Goal: Task Accomplishment & Management: Complete application form

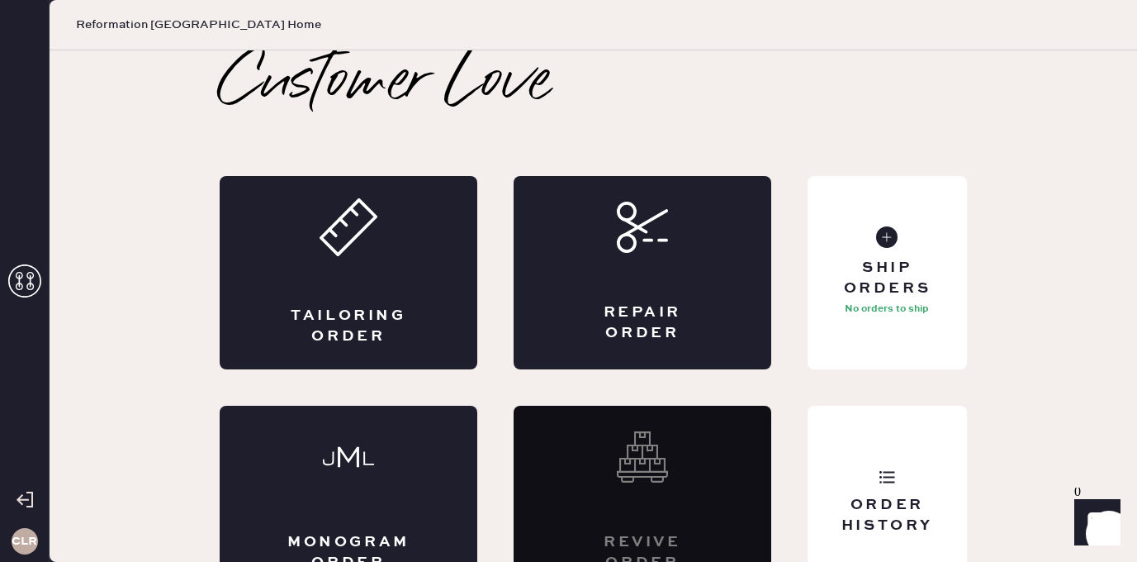
click at [31, 279] on use at bounding box center [24, 280] width 33 height 33
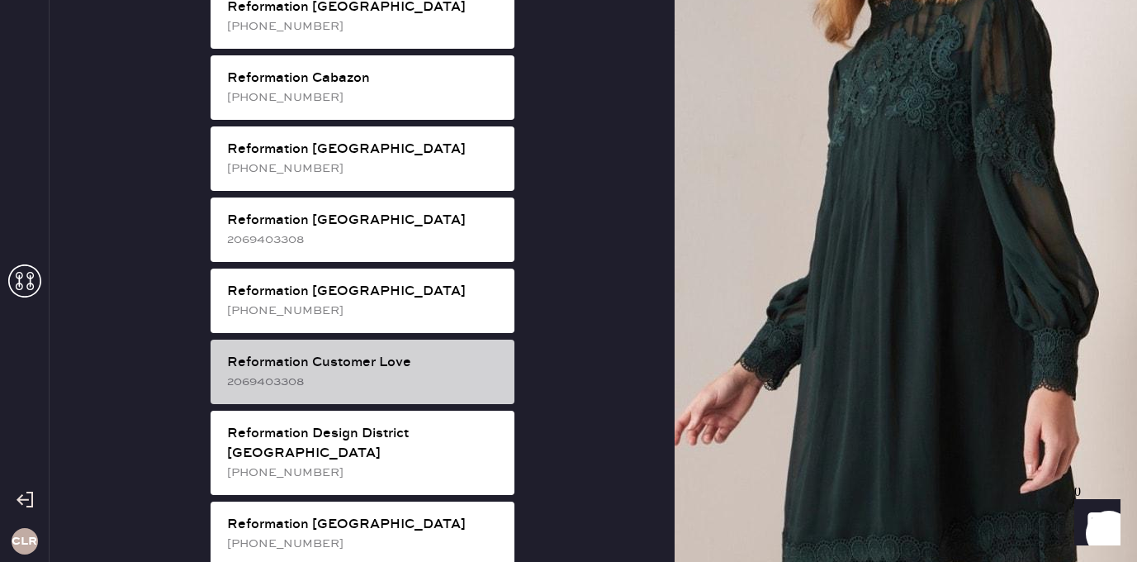
scroll to position [581, 0]
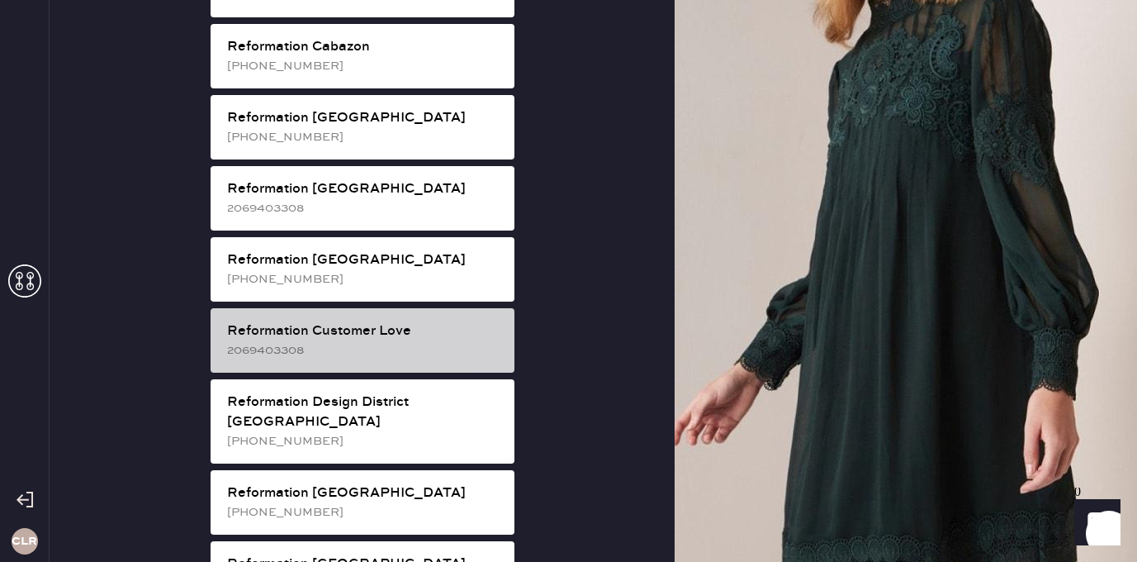
click at [405, 308] on div "Reformation Customer Love 2069403308" at bounding box center [363, 340] width 304 height 64
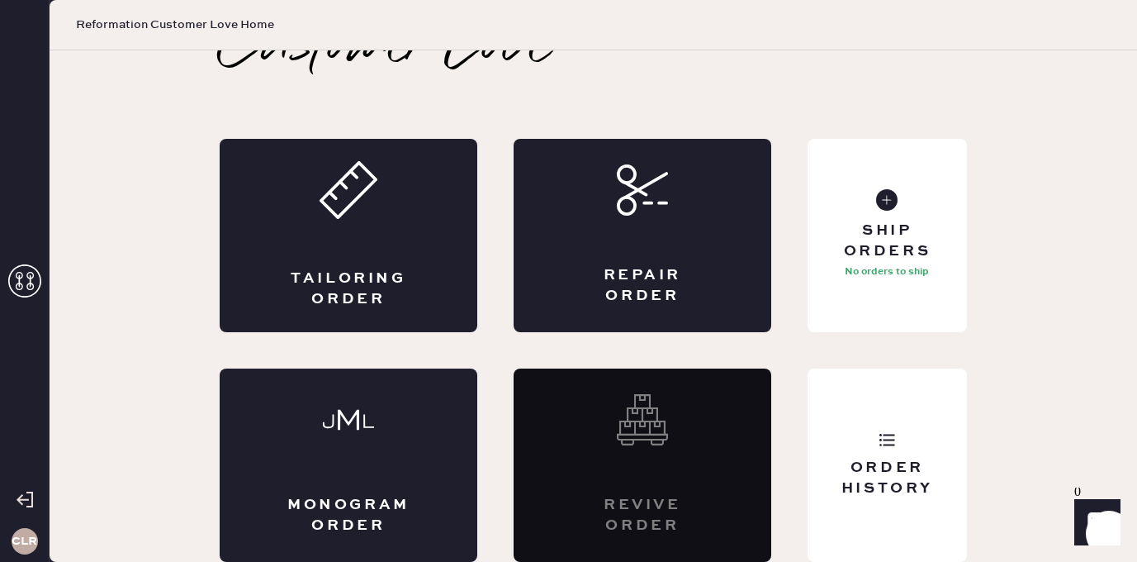
scroll to position [0, 0]
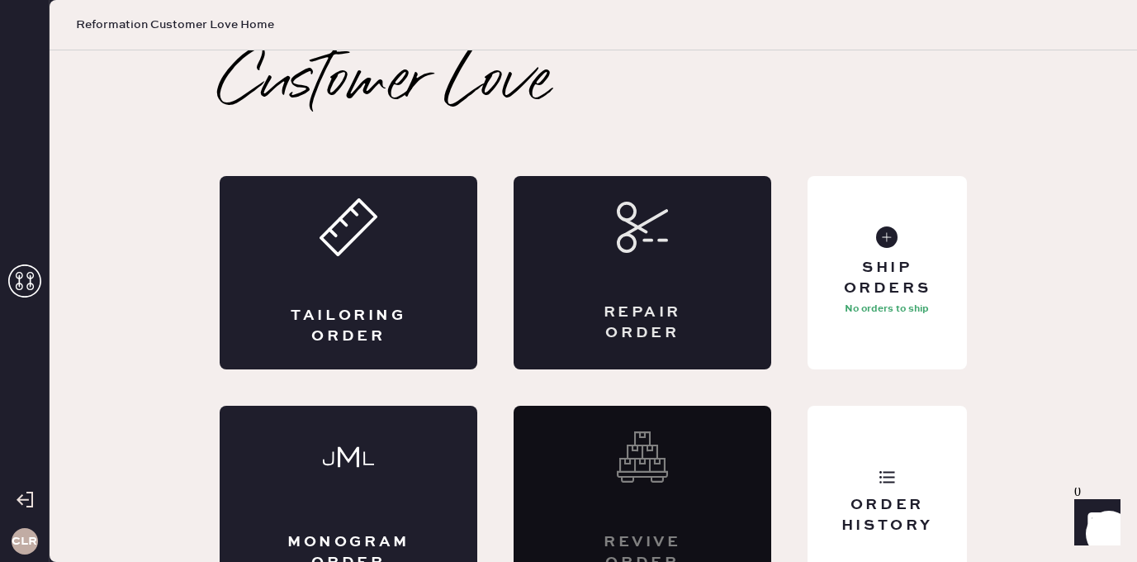
click at [710, 311] on div "Repair Order" at bounding box center [643, 272] width 258 height 193
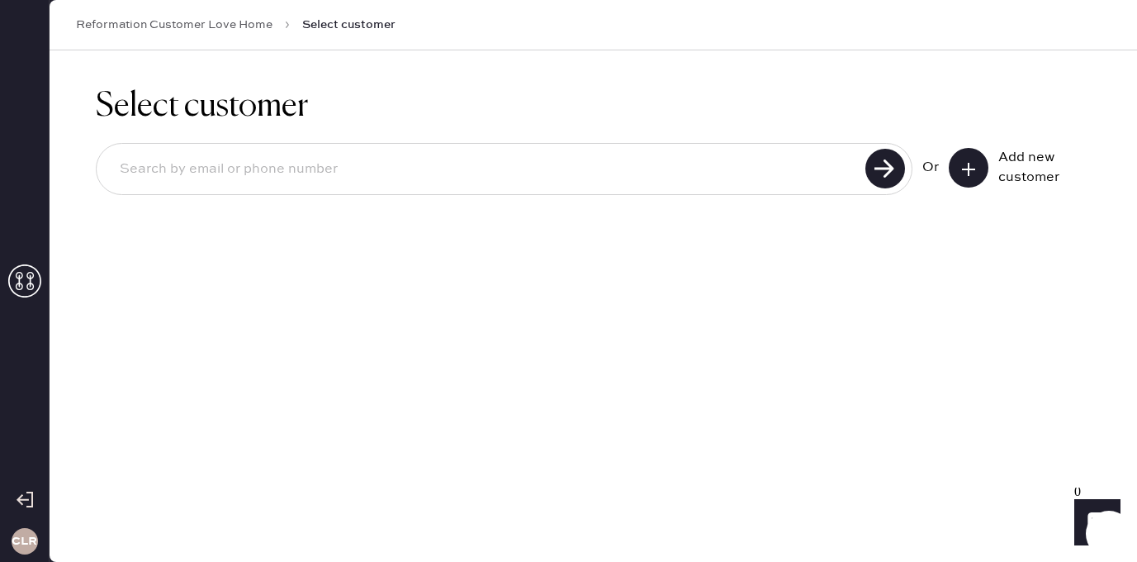
click at [964, 153] on button at bounding box center [969, 168] width 40 height 40
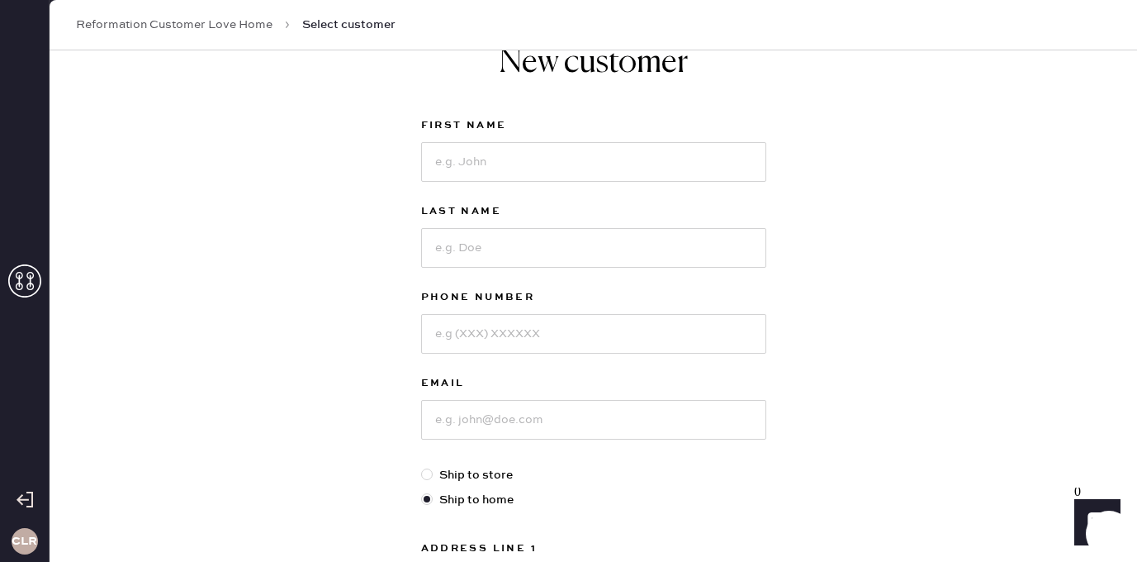
scroll to position [108, 0]
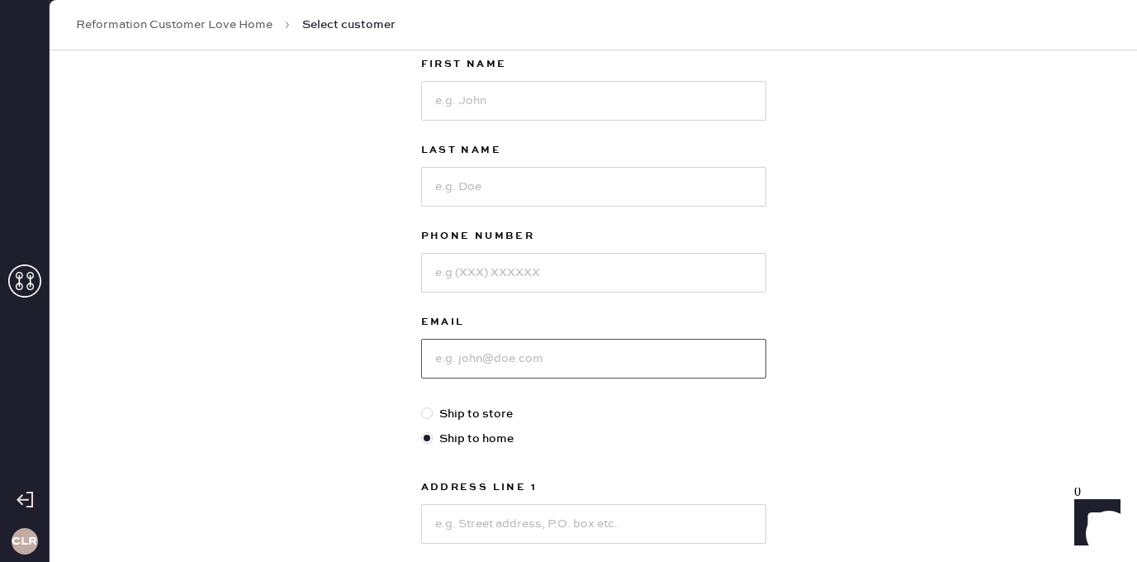
click at [501, 353] on input at bounding box center [593, 359] width 345 height 40
paste input "[EMAIL_ADDRESS][DOMAIN_NAME]"
type input "[EMAIL_ADDRESS][DOMAIN_NAME]"
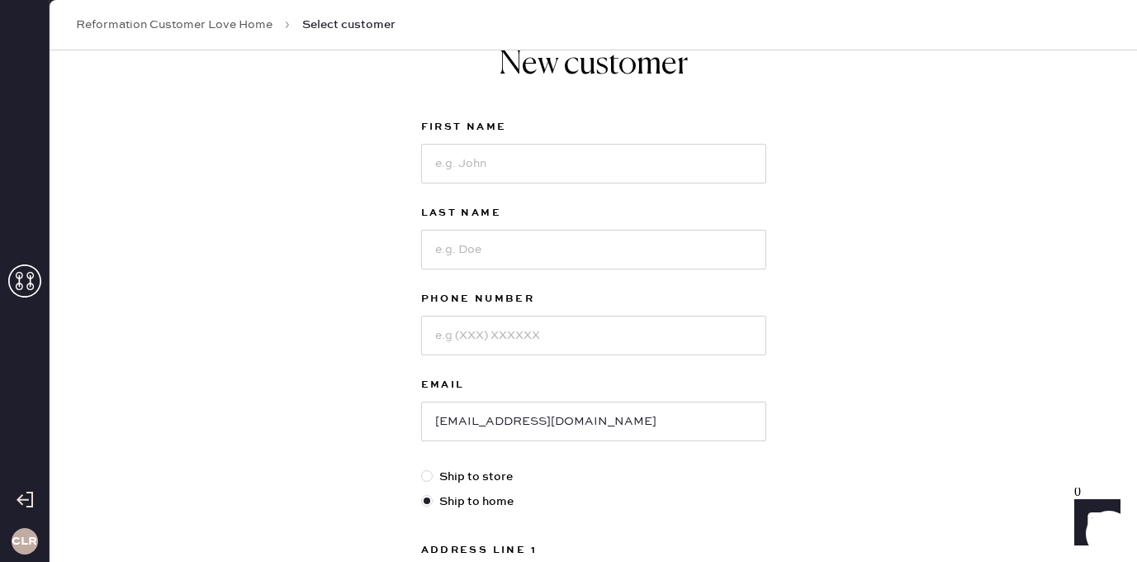
scroll to position [0, 0]
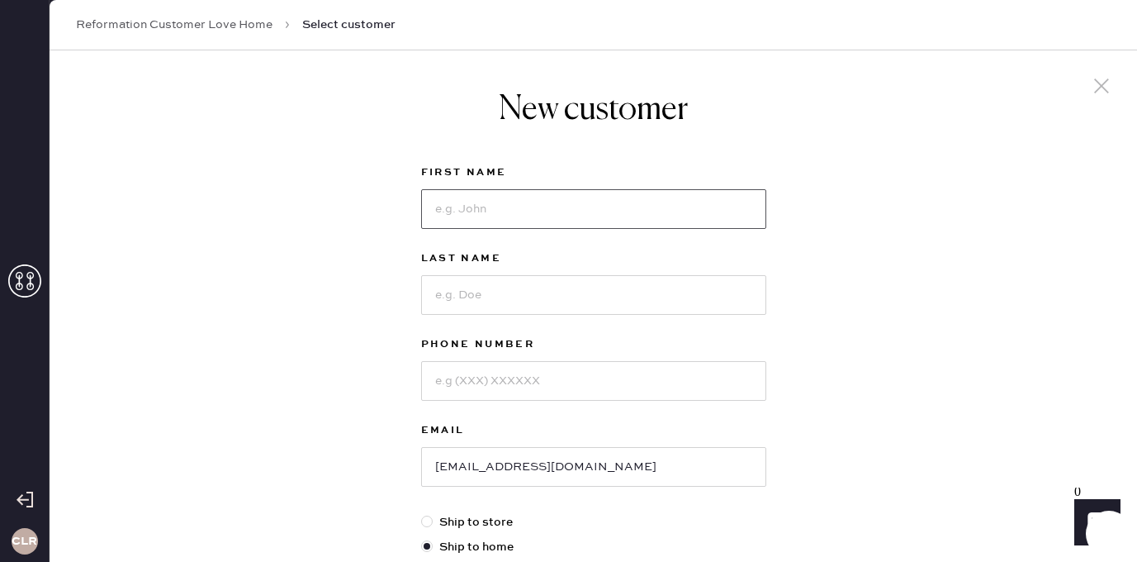
click at [533, 216] on input at bounding box center [593, 209] width 345 height 40
paste input "Jiajun"
type input "Jiajun"
click at [594, 277] on input at bounding box center [593, 295] width 345 height 40
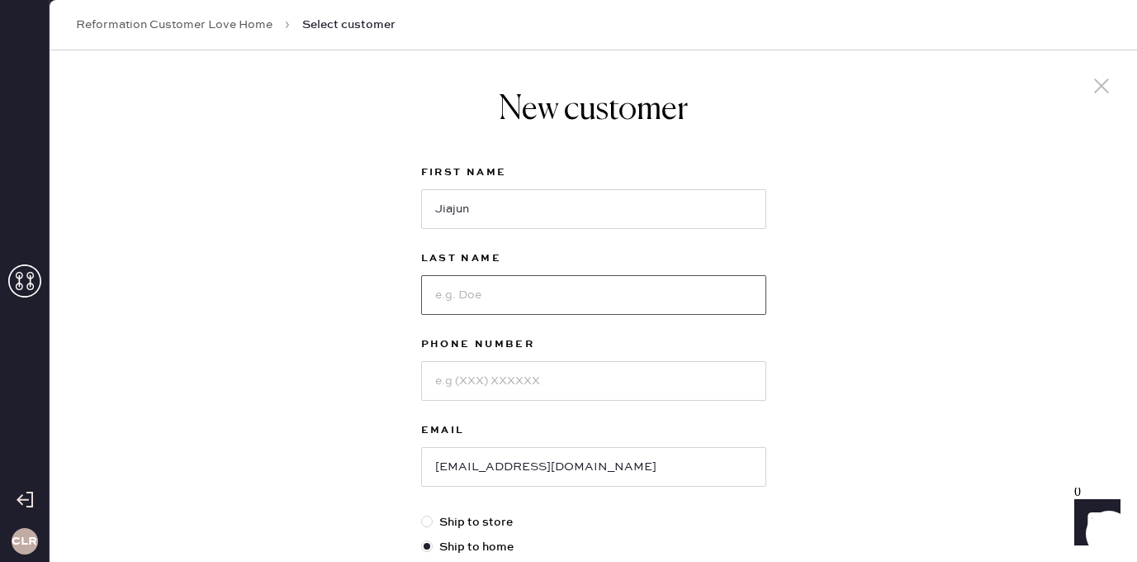
paste input "[PERSON_NAME]"
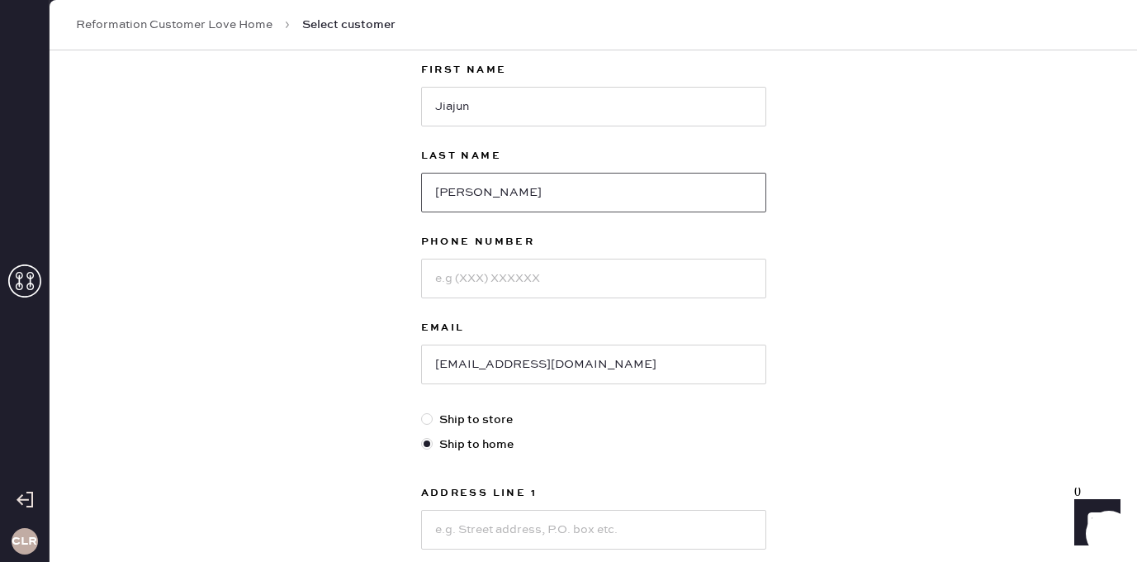
type input "[PERSON_NAME]"
click at [535, 272] on input at bounding box center [593, 278] width 345 height 40
paste input "9197176865"
type input "9197176865"
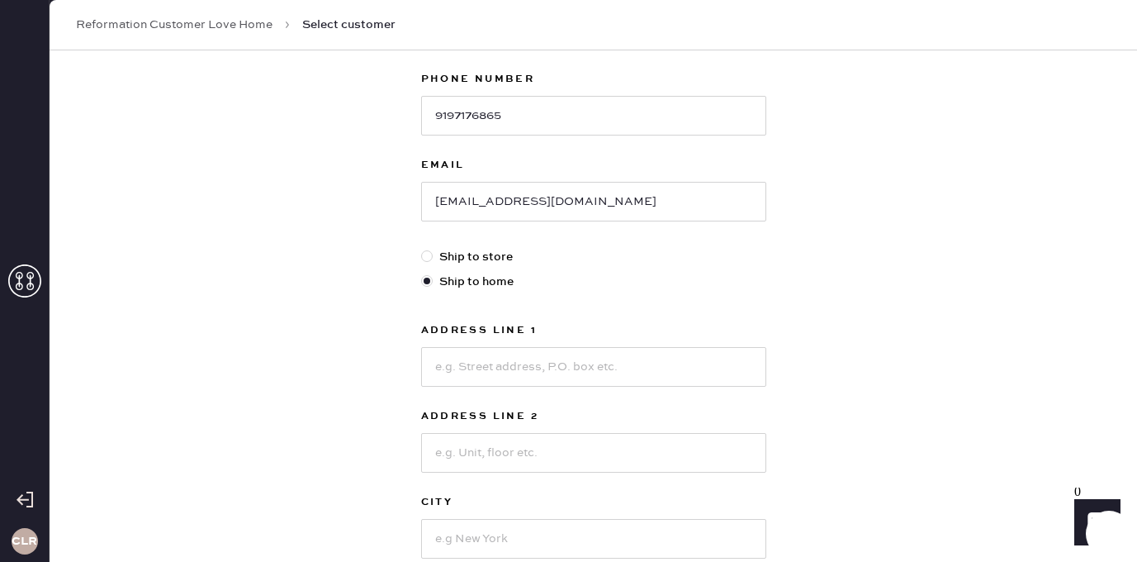
scroll to position [268, 0]
click at [528, 368] on input at bounding box center [593, 364] width 345 height 40
paste input "[STREET_ADDRESS]"
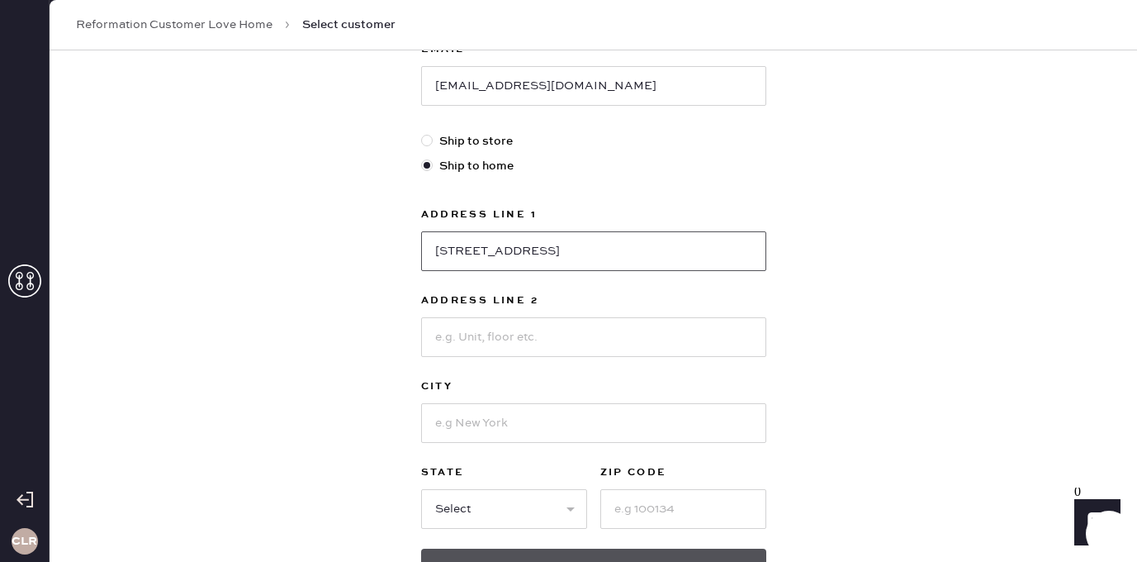
scroll to position [422, 0]
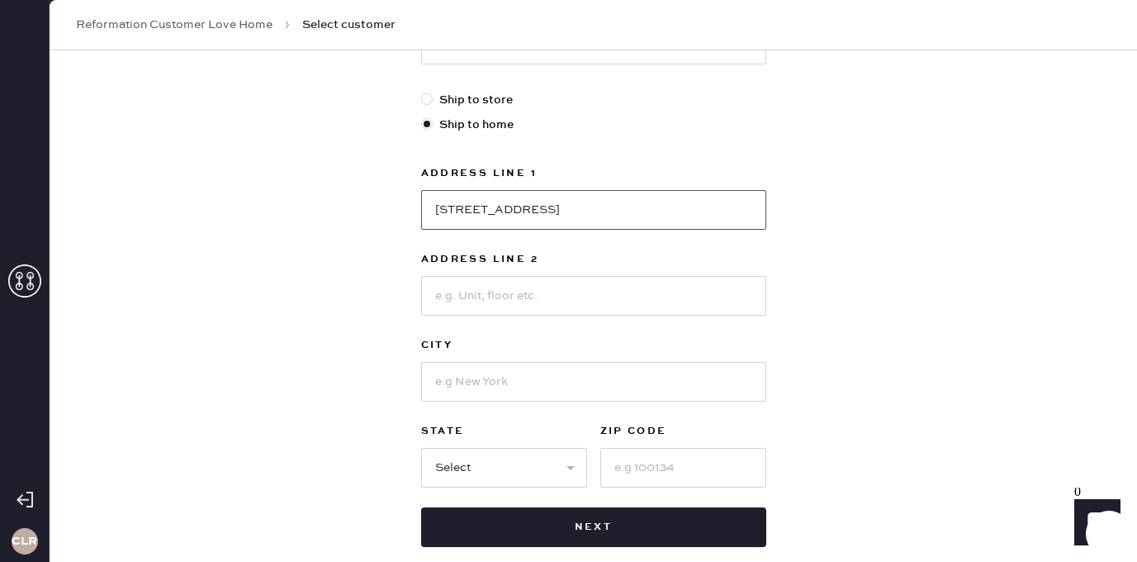
type input "[STREET_ADDRESS]"
click at [492, 382] on input at bounding box center [593, 382] width 345 height 40
paste input "[GEOGRAPHIC_DATA]"
type input "[GEOGRAPHIC_DATA]"
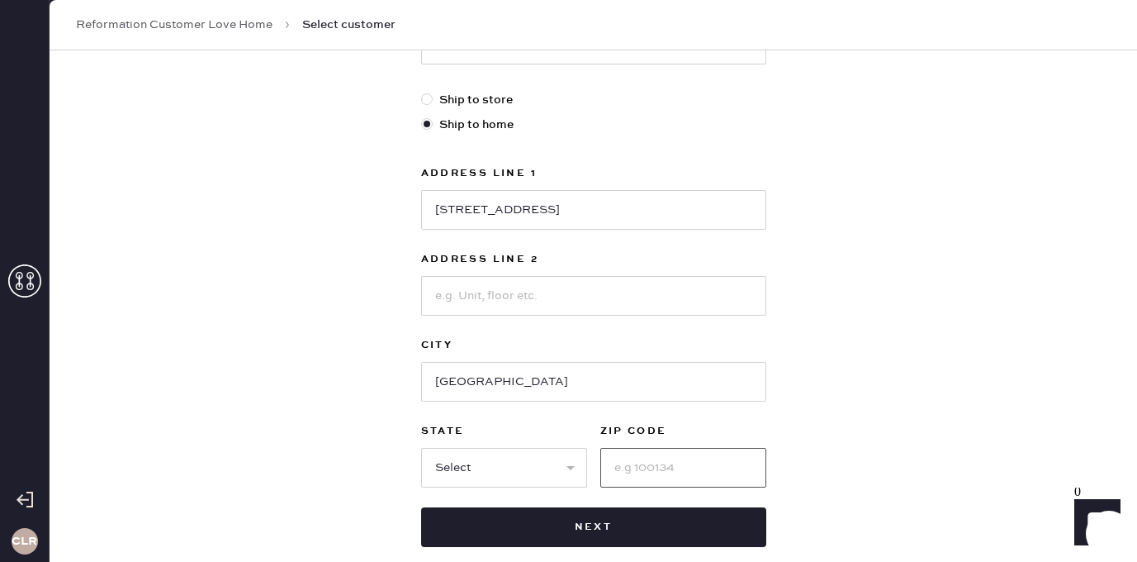
click at [667, 460] on input at bounding box center [683, 468] width 166 height 40
paste input "27713"
type input "27713"
click at [500, 457] on select "Select AK AL AR AZ CA CO CT [GEOGRAPHIC_DATA] DE FL [GEOGRAPHIC_DATA] HI [GEOGR…" at bounding box center [504, 468] width 166 height 40
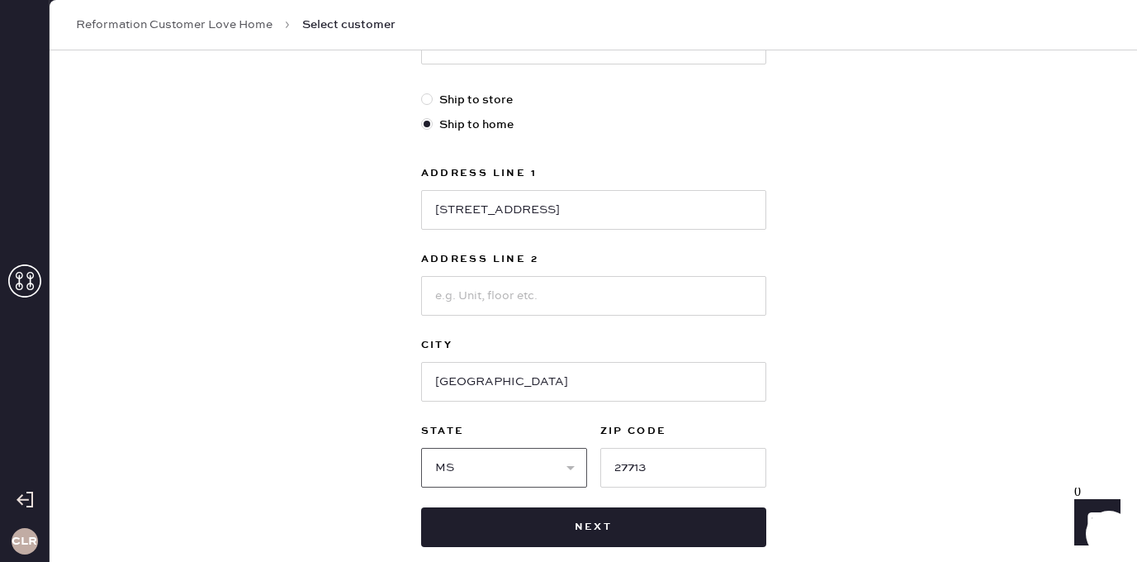
click at [421, 448] on select "Select AK AL AR AZ CA CO CT [GEOGRAPHIC_DATA] DE FL [GEOGRAPHIC_DATA] HI [GEOGR…" at bounding box center [504, 468] width 166 height 40
click at [472, 468] on select "Select AK AL AR AZ CA CO CT [GEOGRAPHIC_DATA] DE FL [GEOGRAPHIC_DATA] HI [GEOGR…" at bounding box center [504, 468] width 166 height 40
select select "NC"
click at [421, 448] on select "Select AK AL AR AZ CA CO CT [GEOGRAPHIC_DATA] DE FL [GEOGRAPHIC_DATA] HI [GEOGR…" at bounding box center [504, 468] width 166 height 40
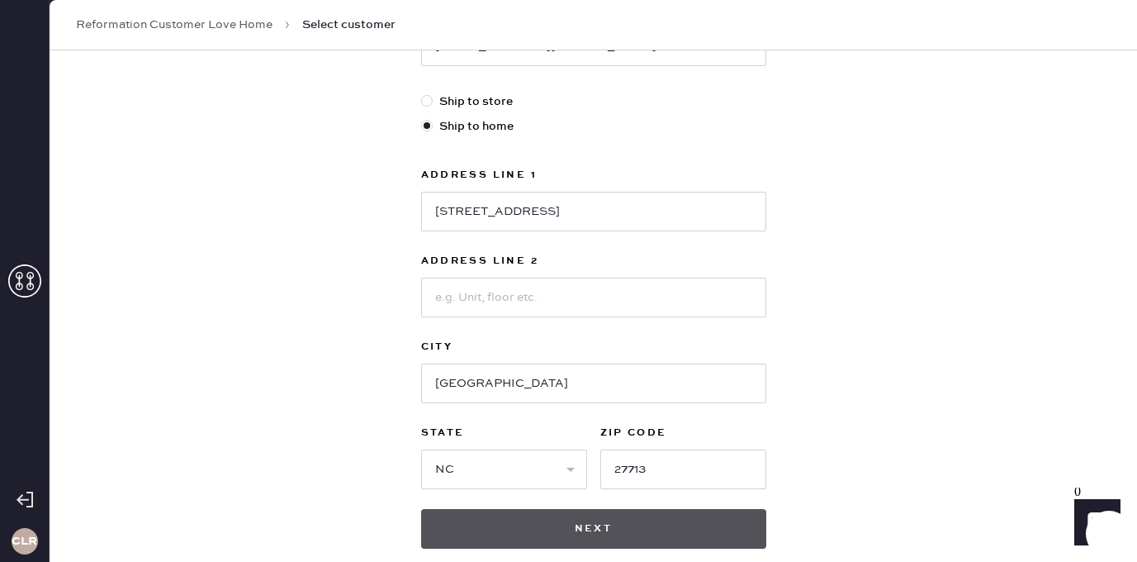
scroll to position [513, 0]
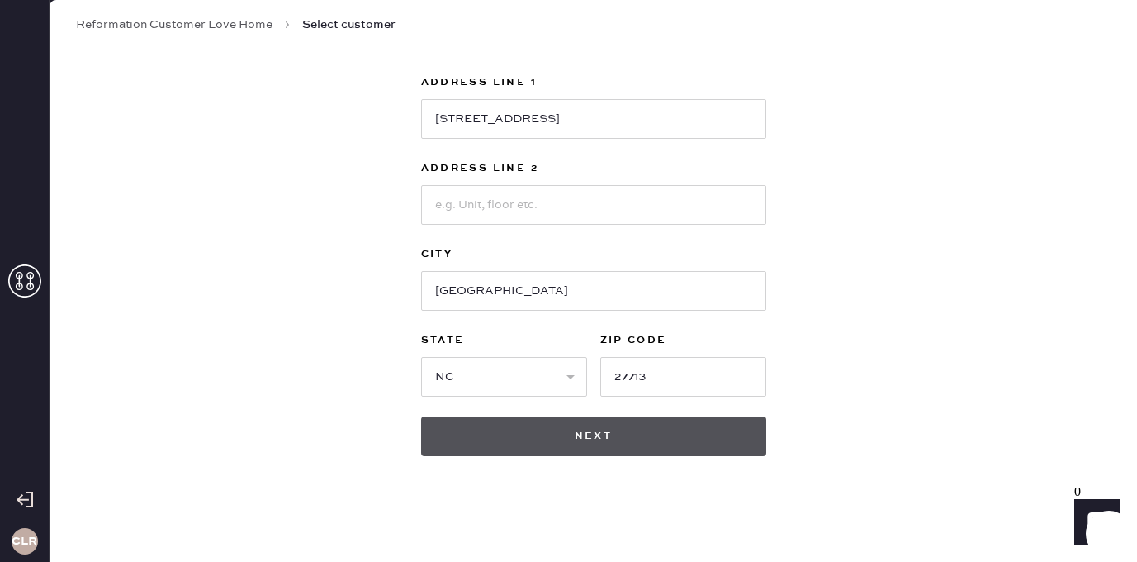
click at [600, 434] on button "Next" at bounding box center [593, 436] width 345 height 40
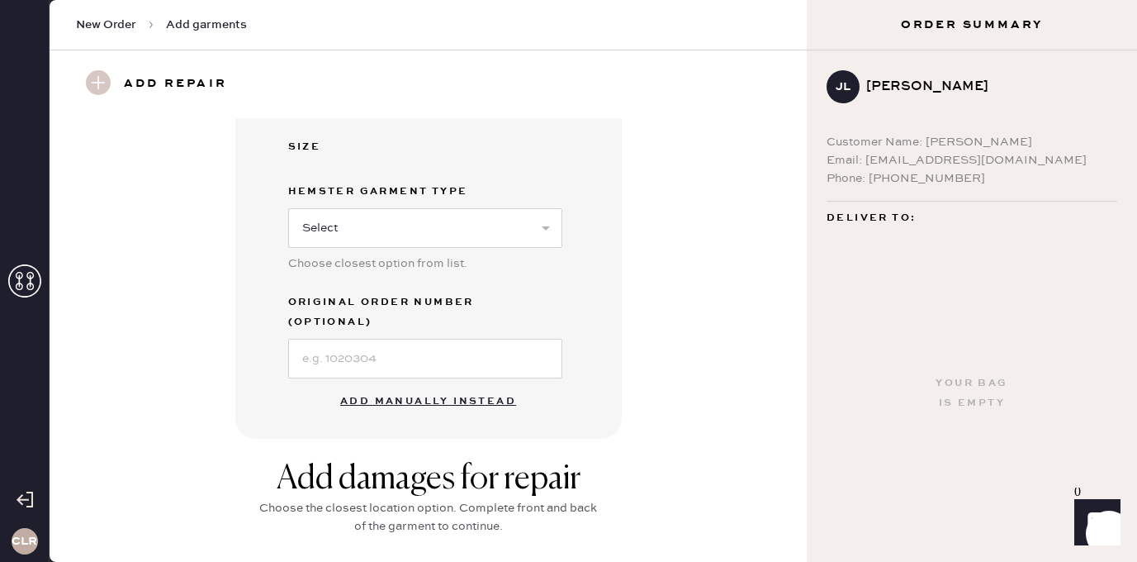
click at [425, 385] on button "Add manually instead" at bounding box center [428, 401] width 196 height 33
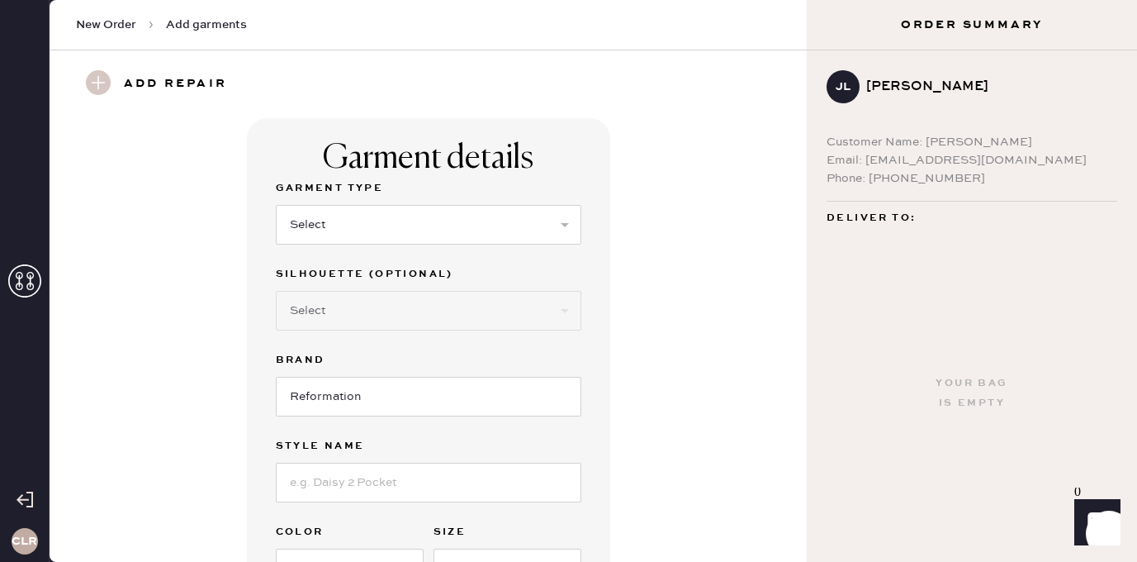
scroll to position [32, 0]
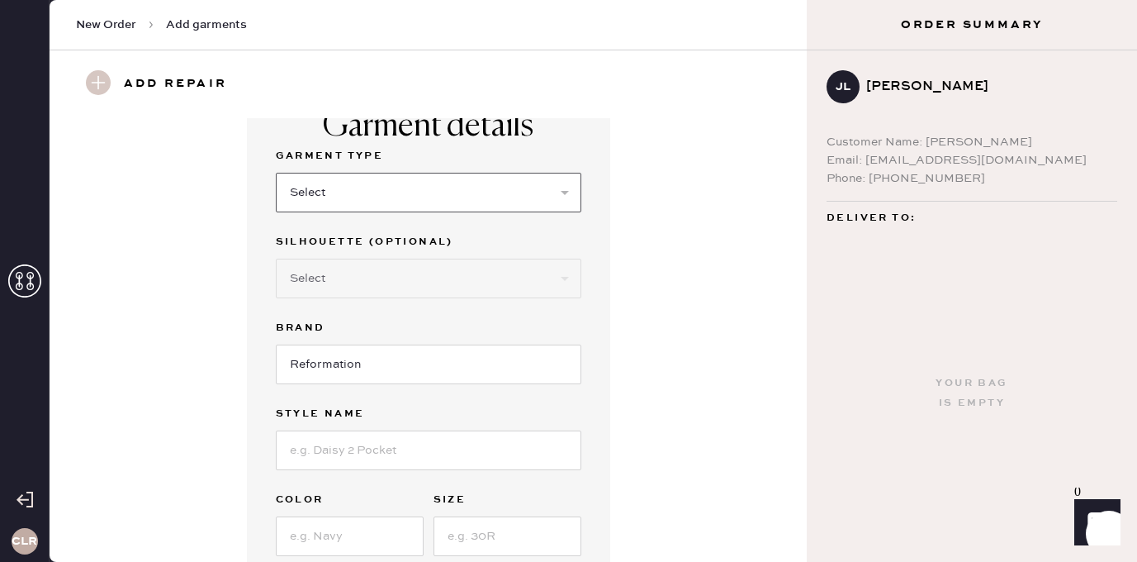
click at [386, 190] on select "Select Basic Skirt Jeans Leggings Pants Shorts Basic Sleeved Dress Basic Sleeve…" at bounding box center [429, 193] width 306 height 40
select select "5"
click at [276, 173] on select "Select Basic Skirt Jeans Leggings Pants Shorts Basic Sleeved Dress Basic Sleeve…" at bounding box center [429, 193] width 306 height 40
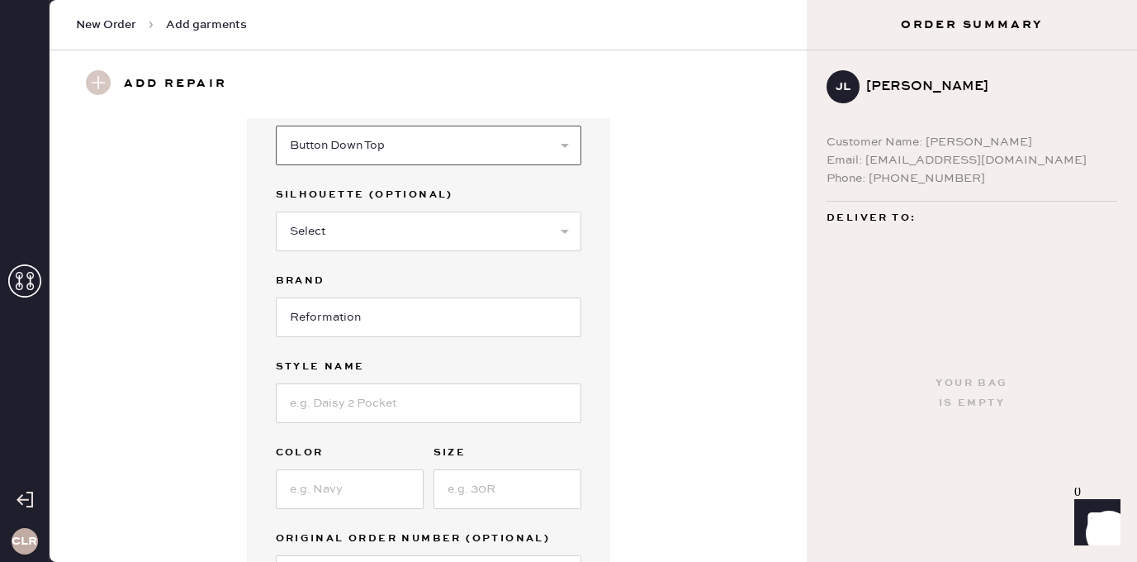
scroll to position [97, 0]
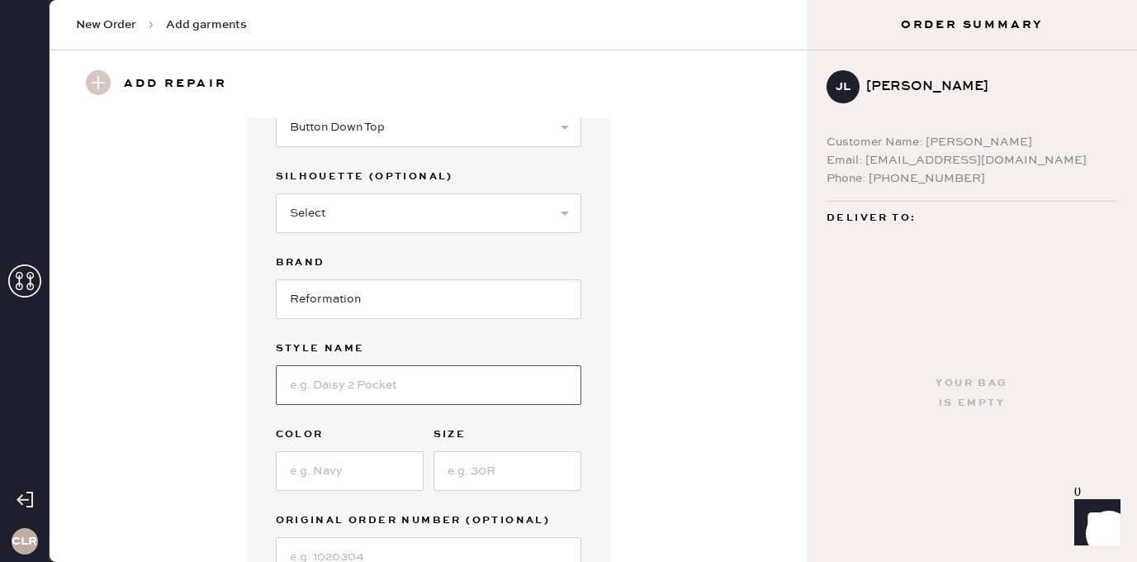
click at [351, 382] on input at bounding box center [429, 385] width 306 height 40
paste input "[PERSON_NAME] Top"
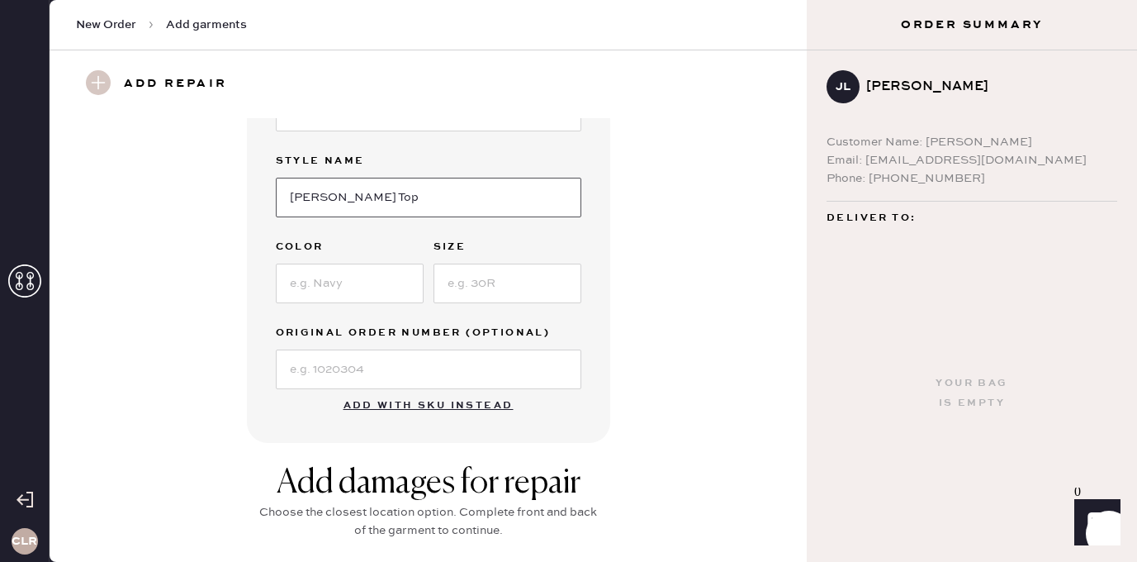
scroll to position [293, 0]
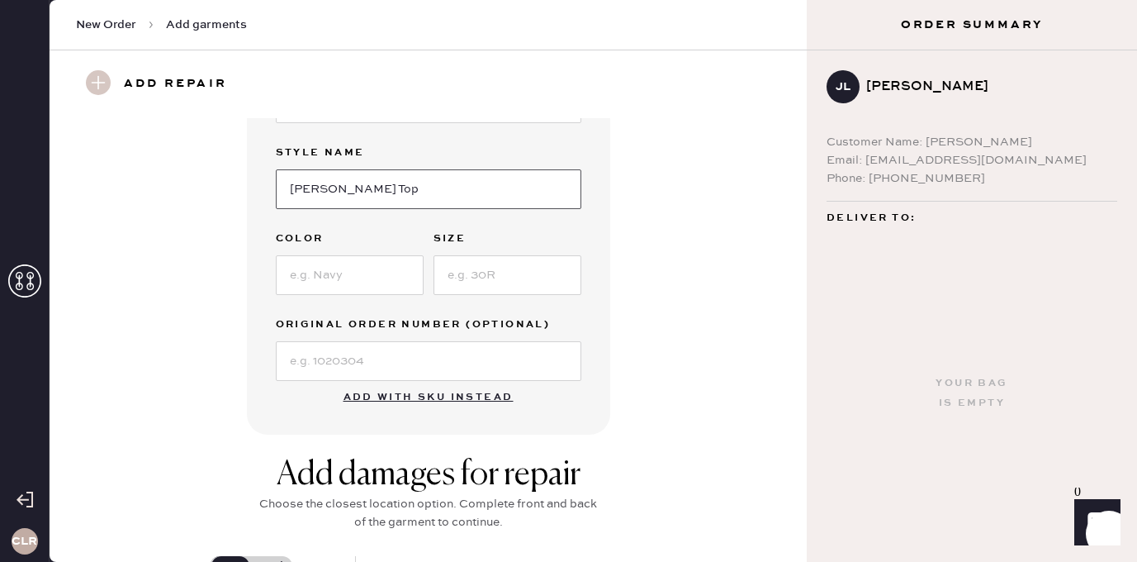
type input "[PERSON_NAME] Top"
click at [368, 277] on input at bounding box center [350, 275] width 148 height 40
click at [313, 272] on input at bounding box center [350, 275] width 148 height 40
paste input "Black"
type input "Black"
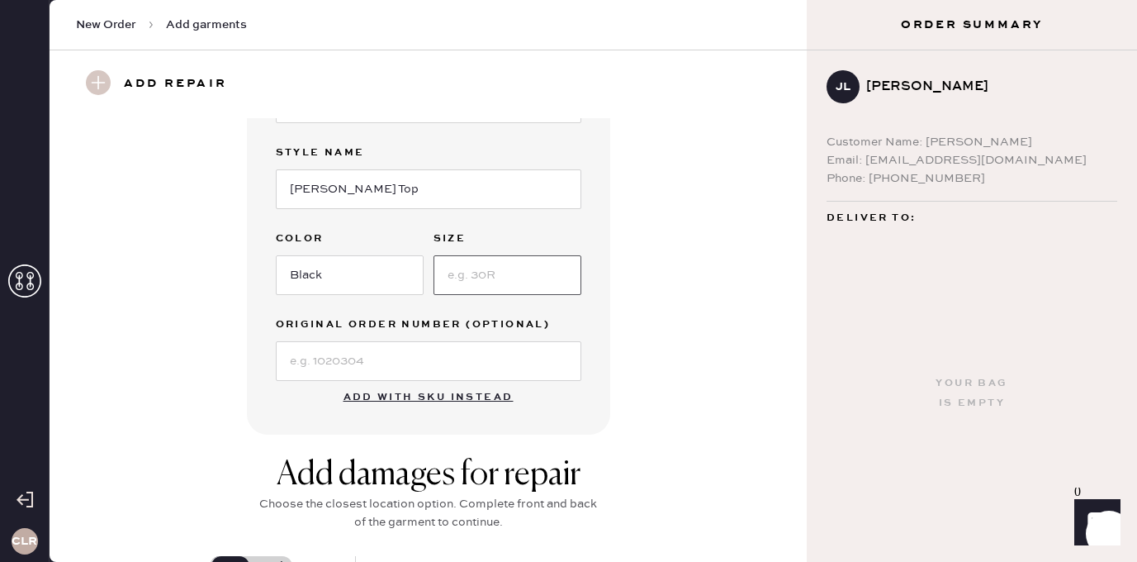
click at [483, 263] on input at bounding box center [508, 275] width 148 height 40
paste input "S"
type input "S"
click at [346, 371] on input at bounding box center [429, 361] width 306 height 40
click at [451, 350] on input at bounding box center [429, 361] width 306 height 40
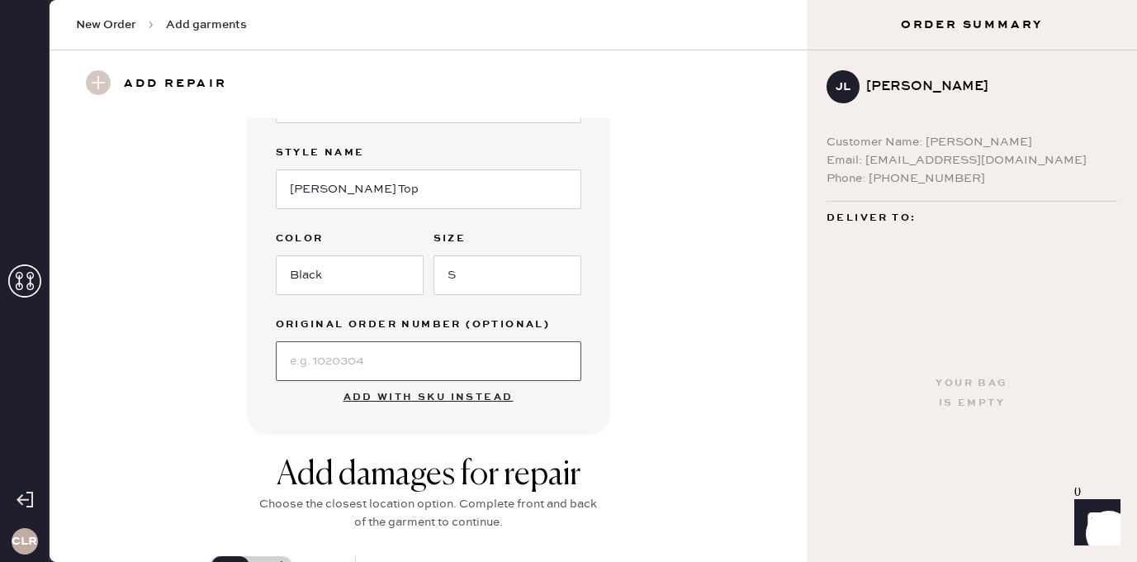
paste input "S21846137"
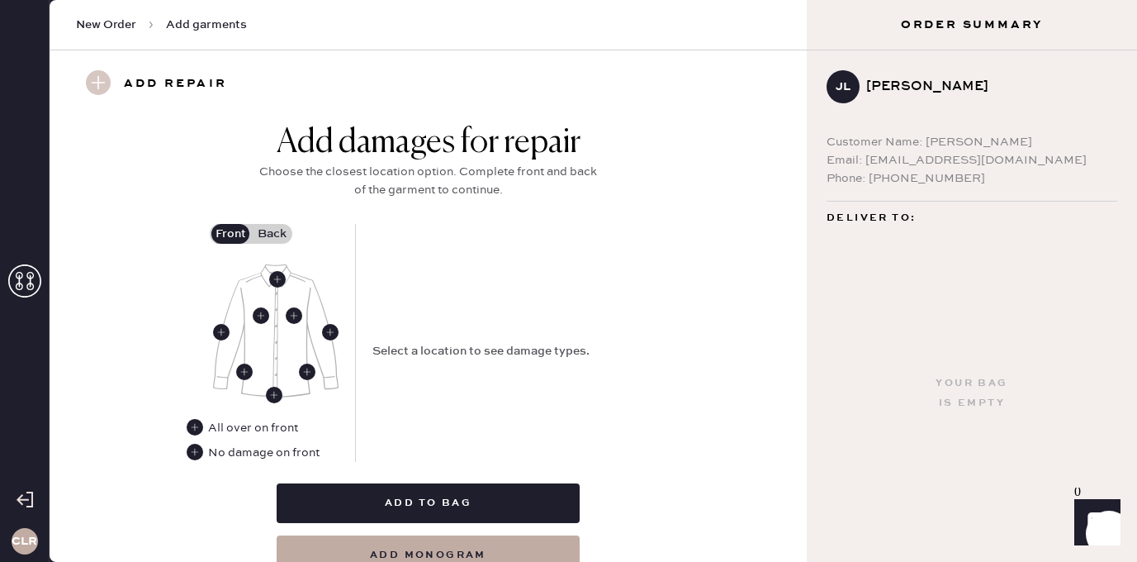
scroll to position [632, 0]
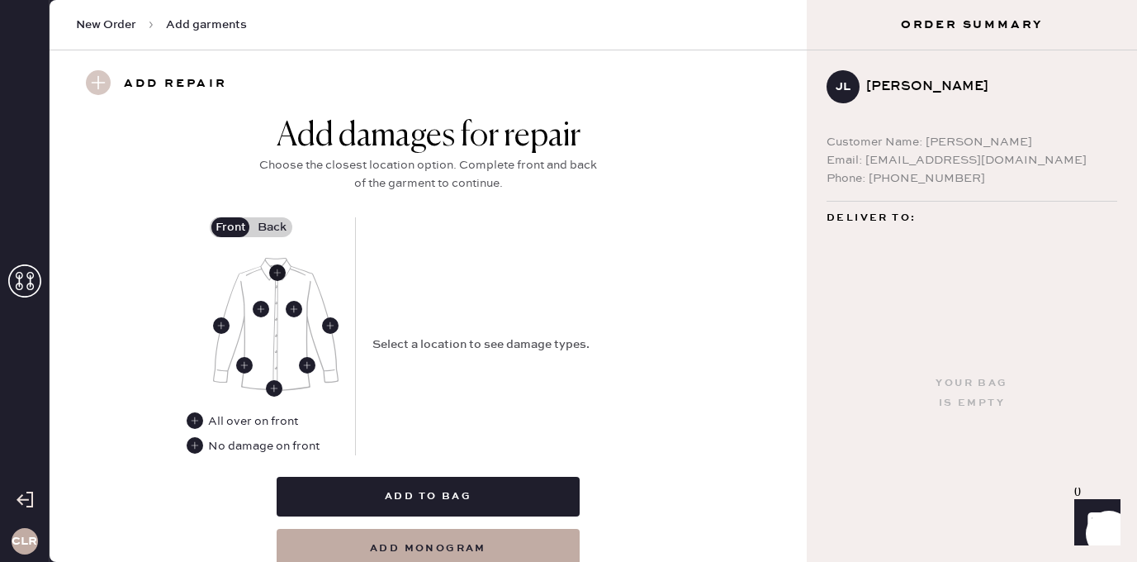
type input "S21846137"
click at [272, 264] on icon at bounding box center [277, 272] width 17 height 17
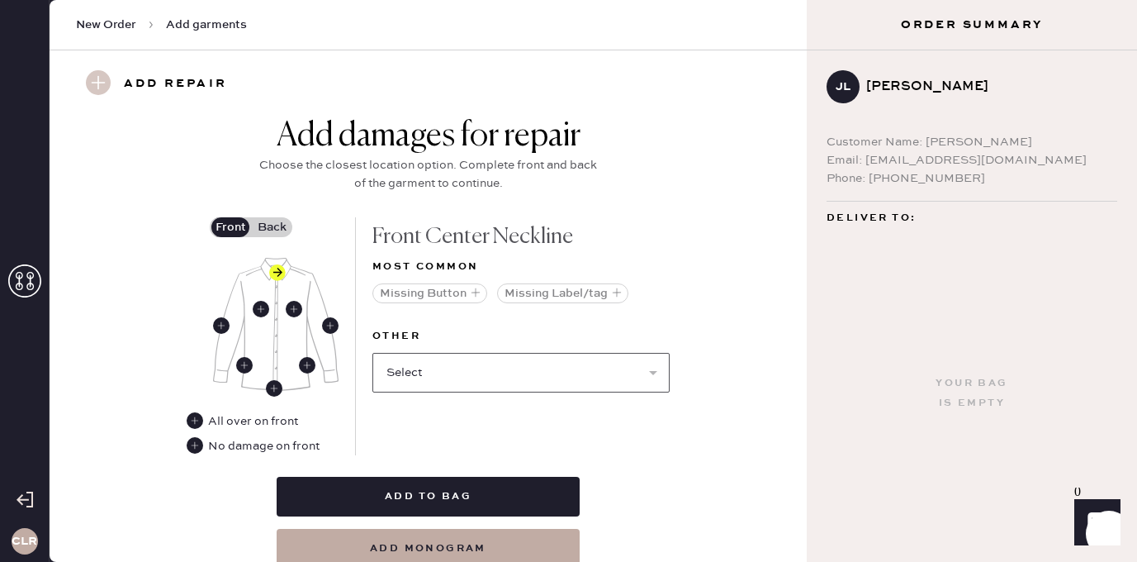
click at [449, 367] on select "Select Broken / Ripped Hem Broken Beads Broken Button Broken Elastic Broken Hoo…" at bounding box center [520, 373] width 297 height 40
select select "1679"
click at [372, 353] on select "Select Broken / Ripped Hem Broken Beads Broken Button Broken Elastic Broken Hoo…" at bounding box center [520, 373] width 297 height 40
select select
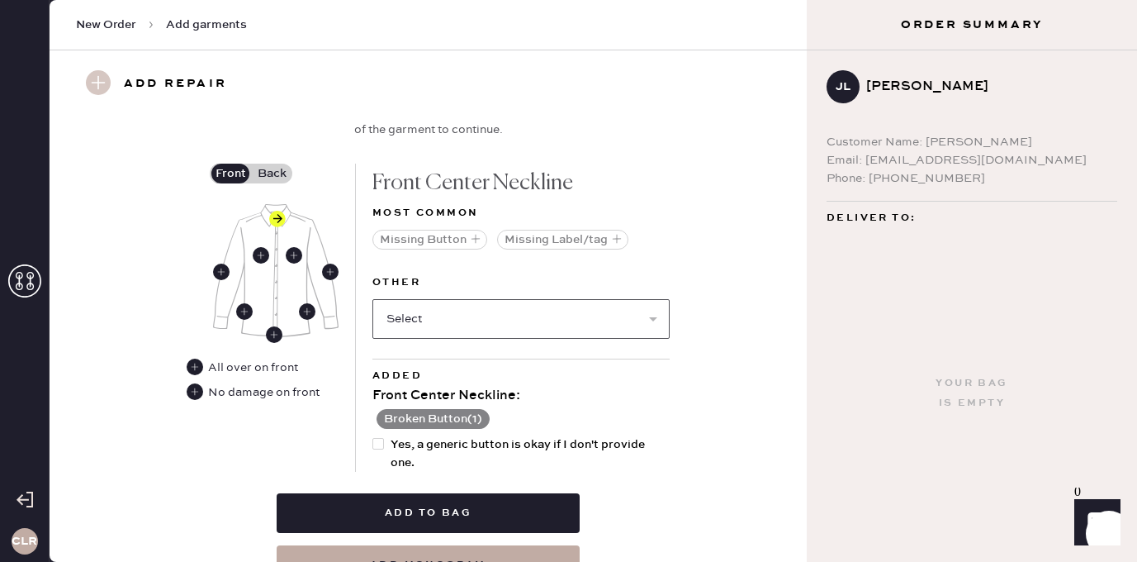
scroll to position [690, 0]
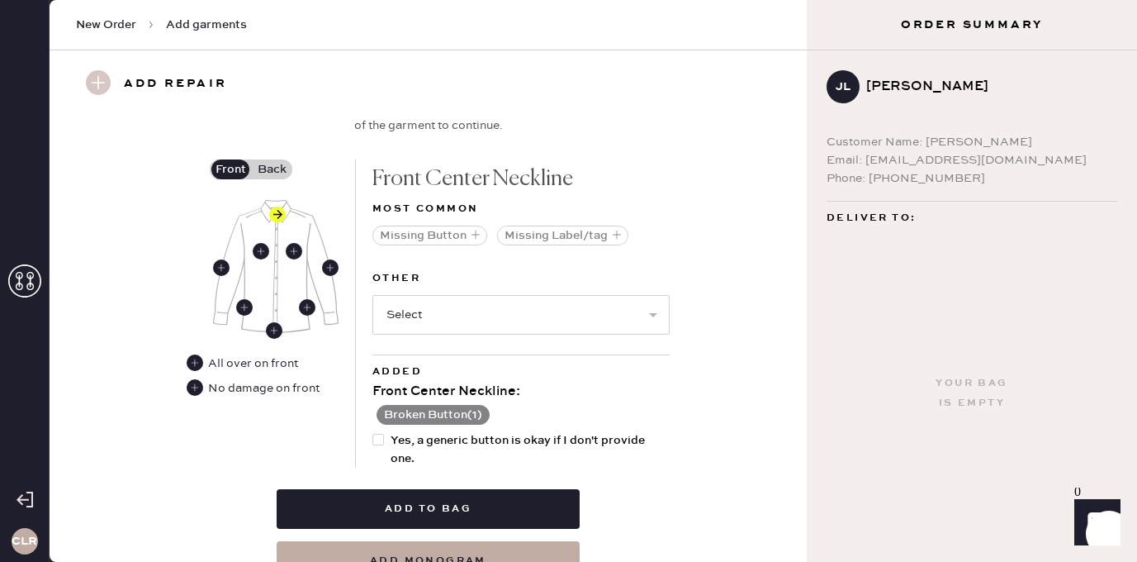
click at [379, 438] on div at bounding box center [378, 440] width 12 height 12
click at [373, 432] on input "Yes, a generic button is okay if I don't provide one." at bounding box center [372, 431] width 1 height 1
checkbox input "true"
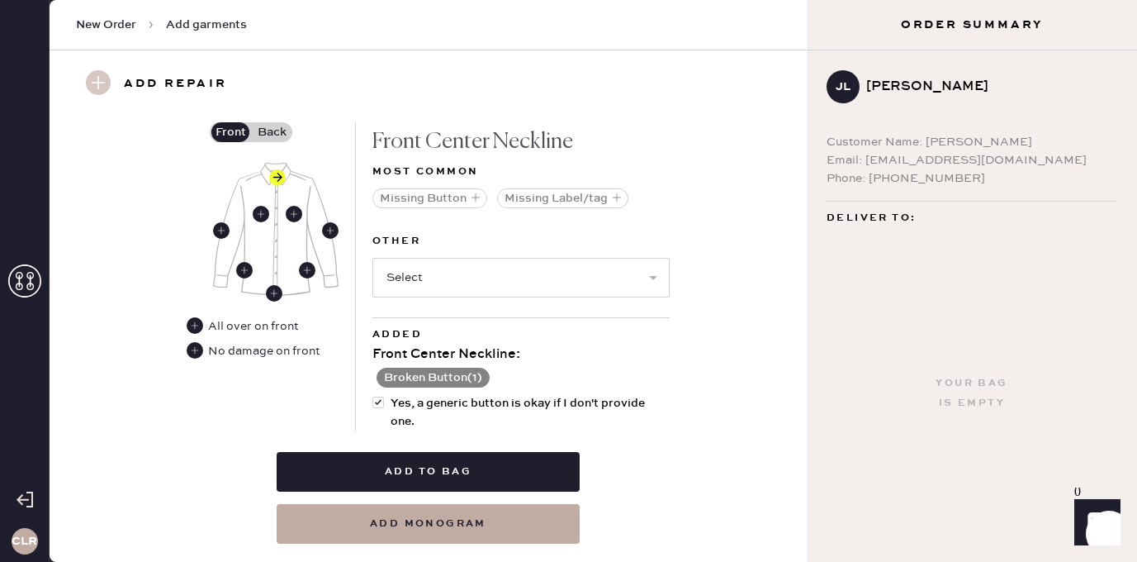
scroll to position [768, 0]
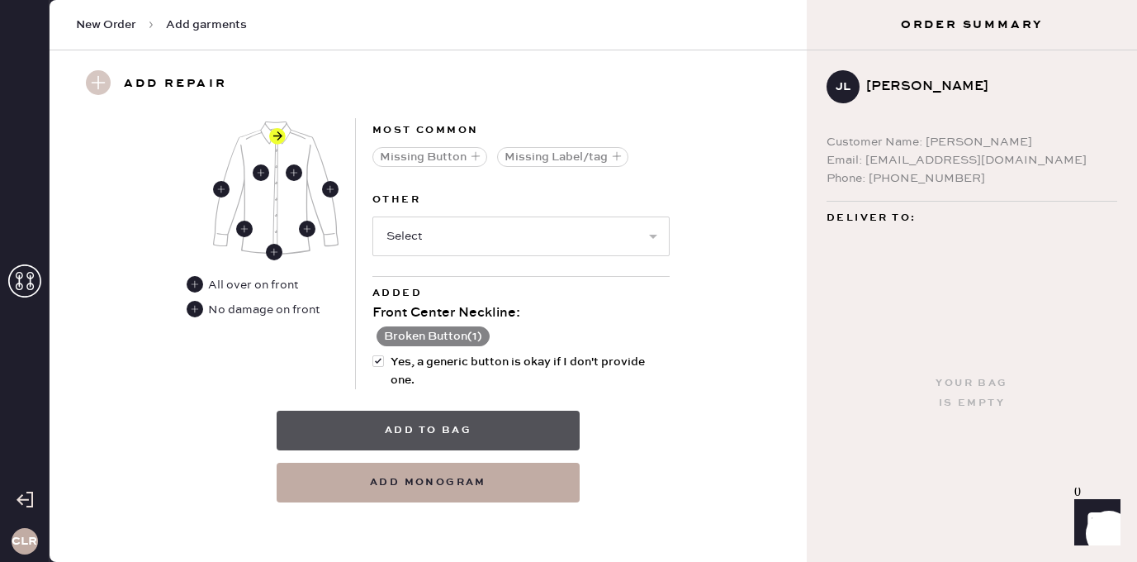
click at [448, 431] on button "Add to bag" at bounding box center [428, 430] width 303 height 40
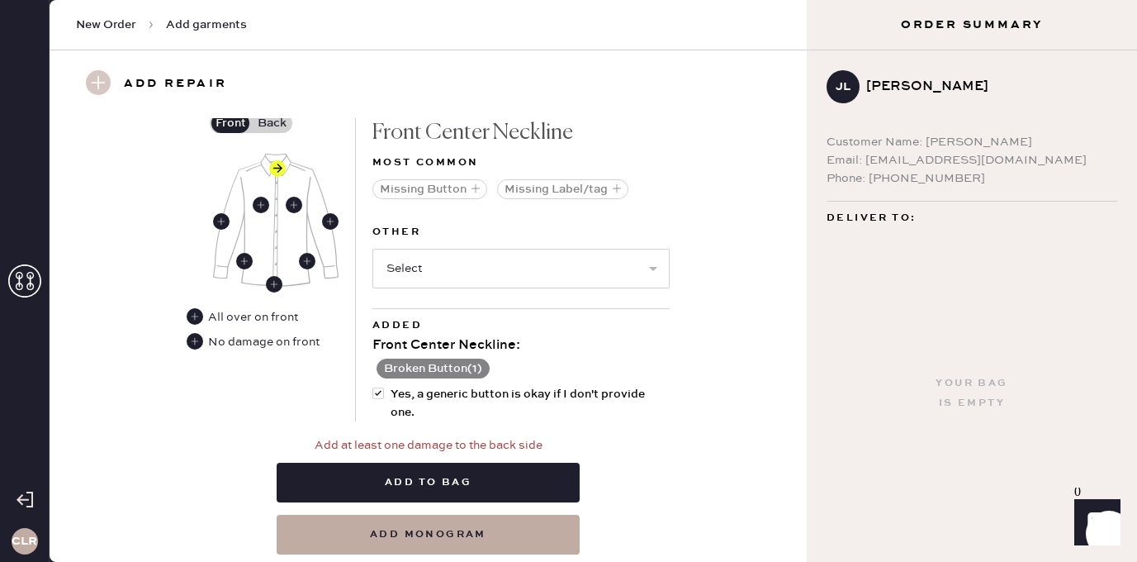
scroll to position [710, 0]
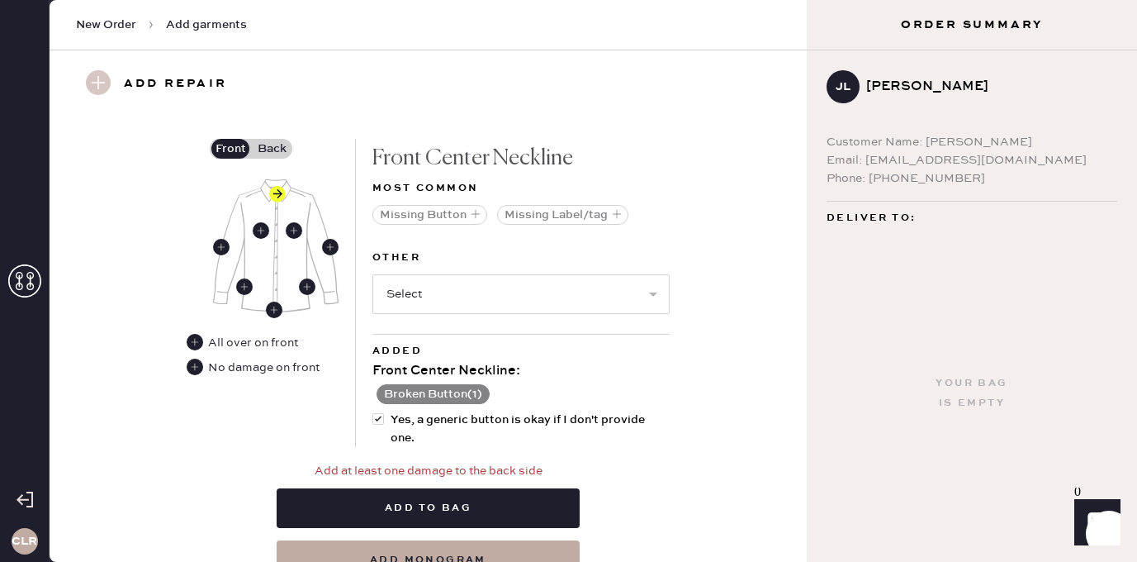
click at [257, 147] on label "Back" at bounding box center [271, 149] width 41 height 20
click at [272, 149] on input "Back" at bounding box center [272, 149] width 0 height 0
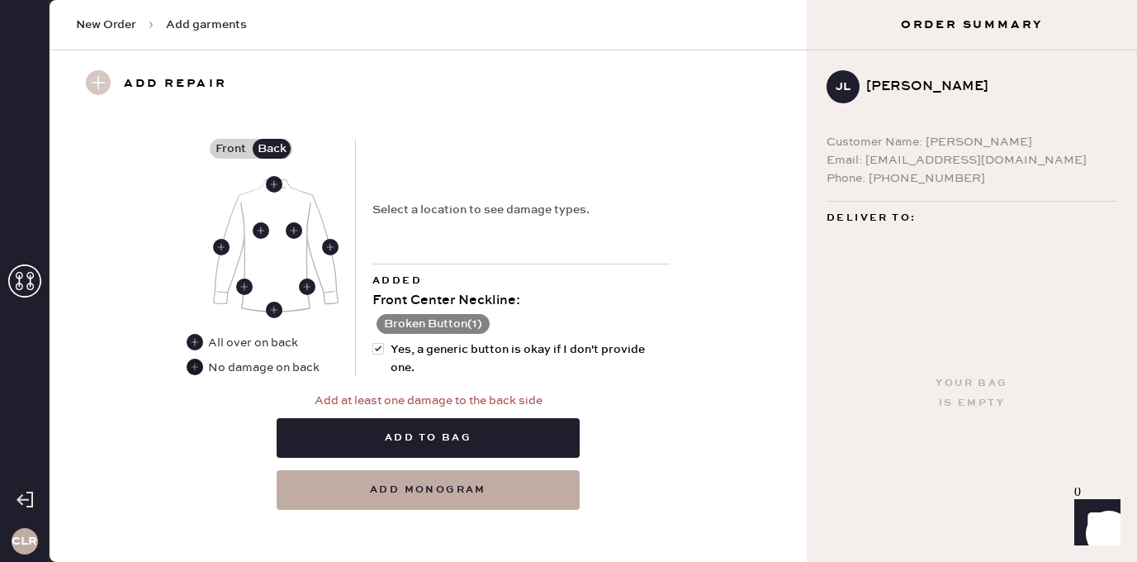
click at [196, 371] on use at bounding box center [195, 366] width 17 height 17
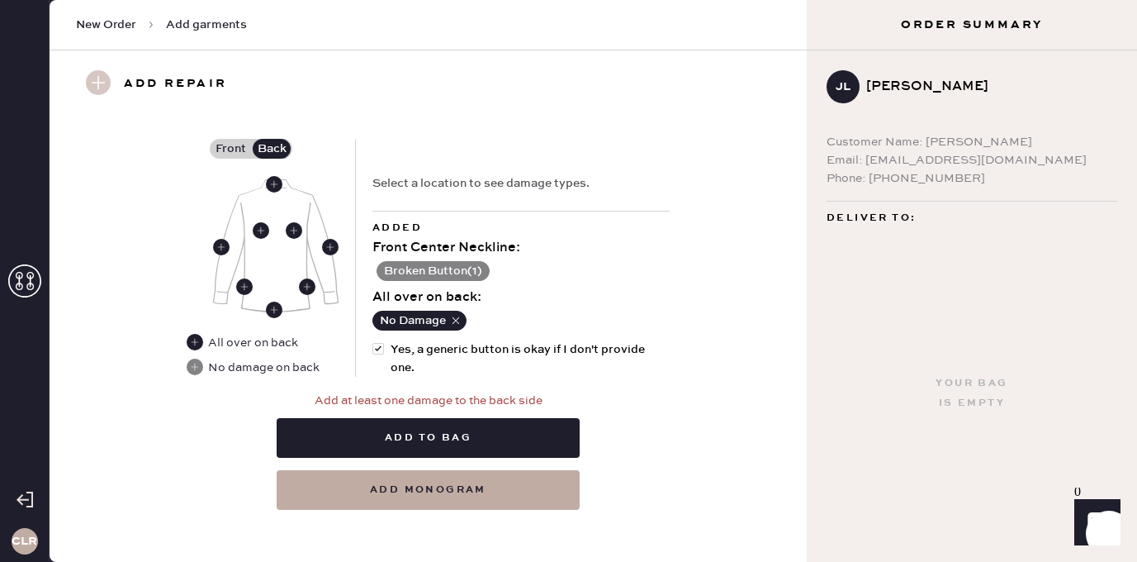
scroll to position [718, 0]
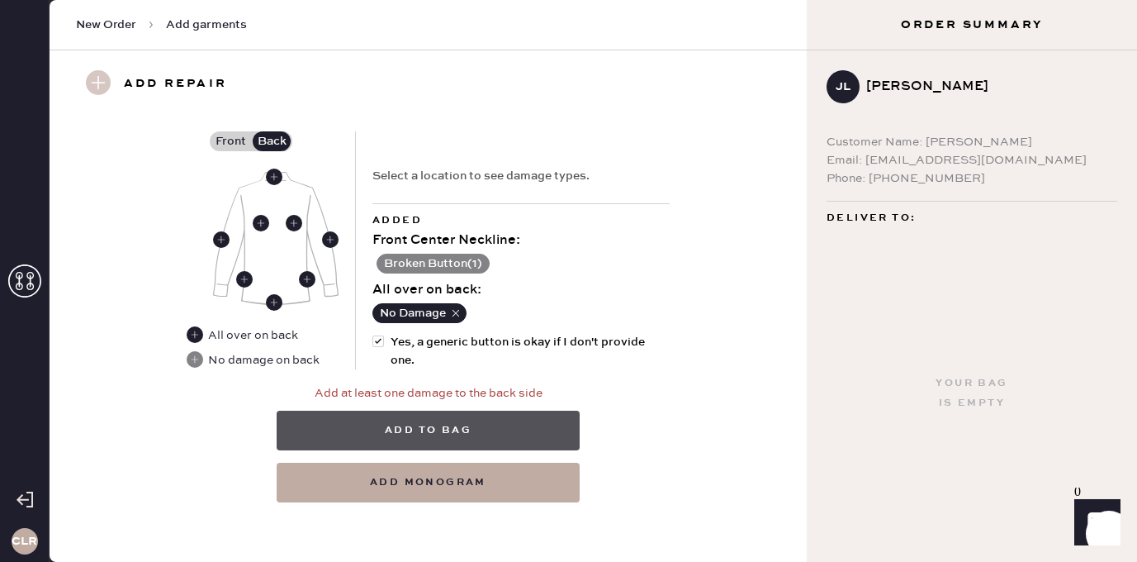
click at [415, 428] on button "Add to bag" at bounding box center [428, 430] width 303 height 40
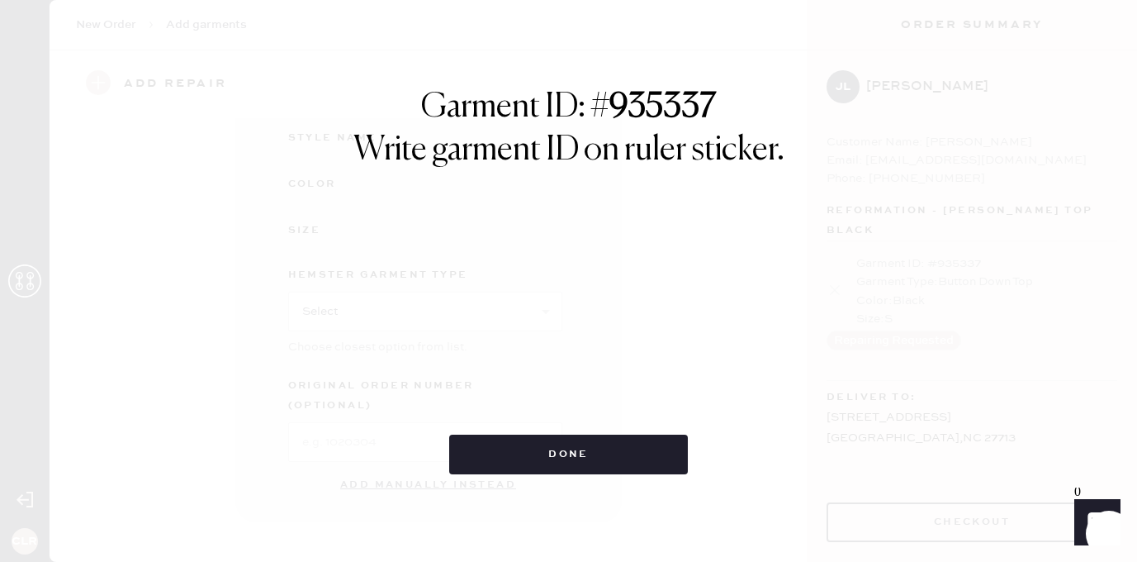
scroll to position [251, 0]
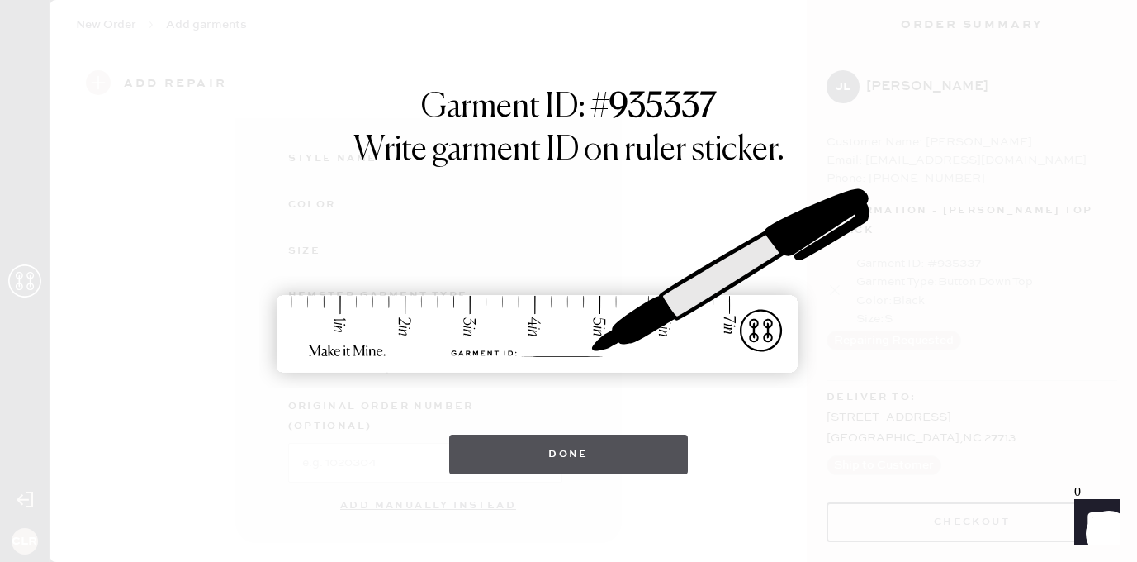
click at [567, 448] on button "Done" at bounding box center [568, 454] width 239 height 40
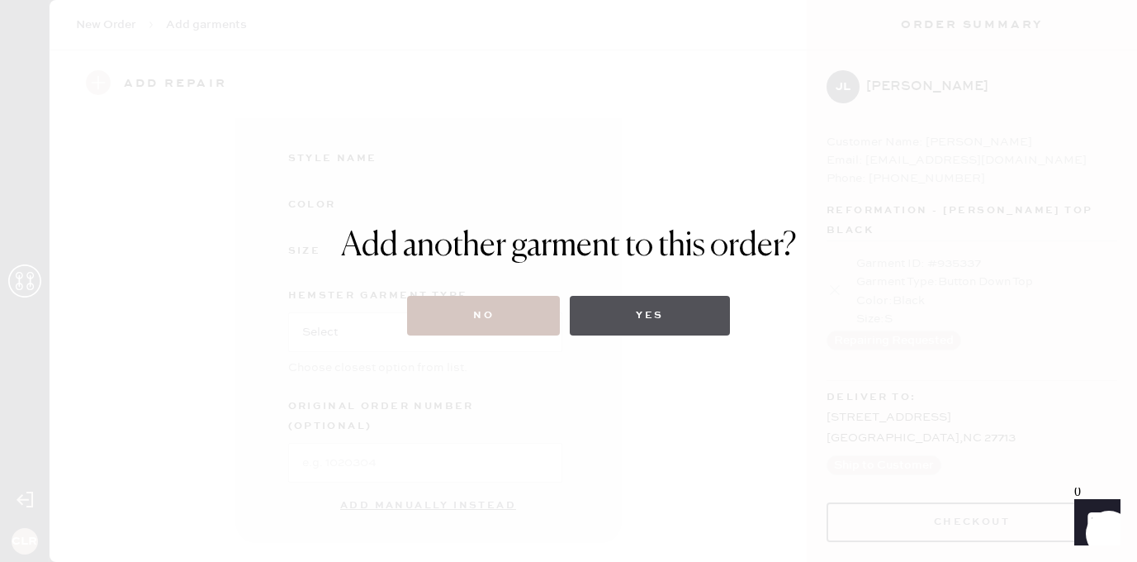
click at [661, 310] on button "Yes" at bounding box center [649, 316] width 159 height 40
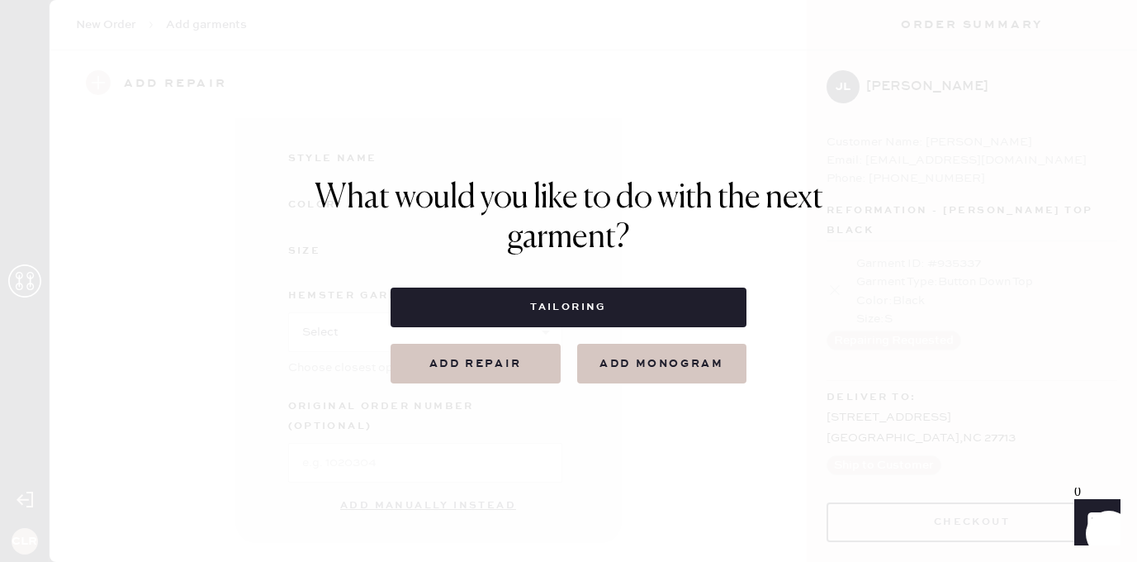
click at [498, 366] on button "Add repair" at bounding box center [476, 364] width 170 height 40
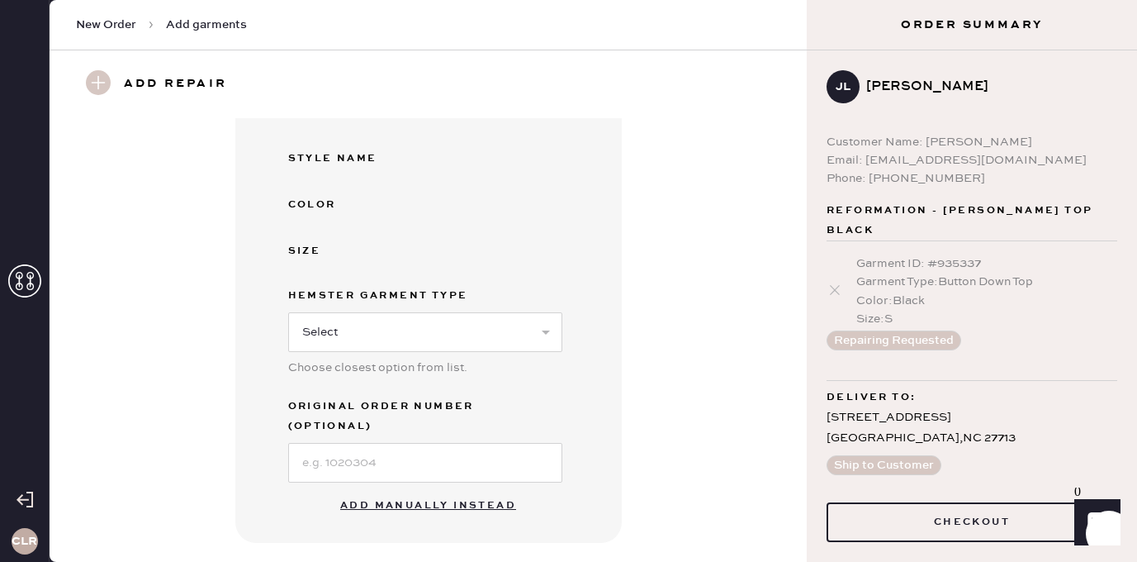
scroll to position [658, 0]
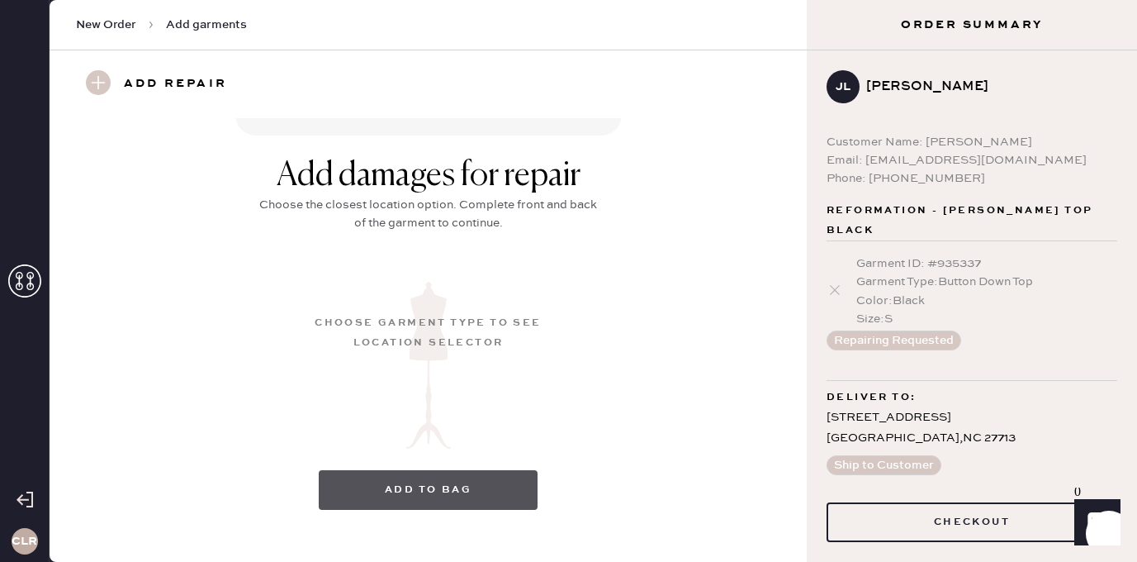
click at [419, 470] on button "Add to bag" at bounding box center [428, 490] width 219 height 40
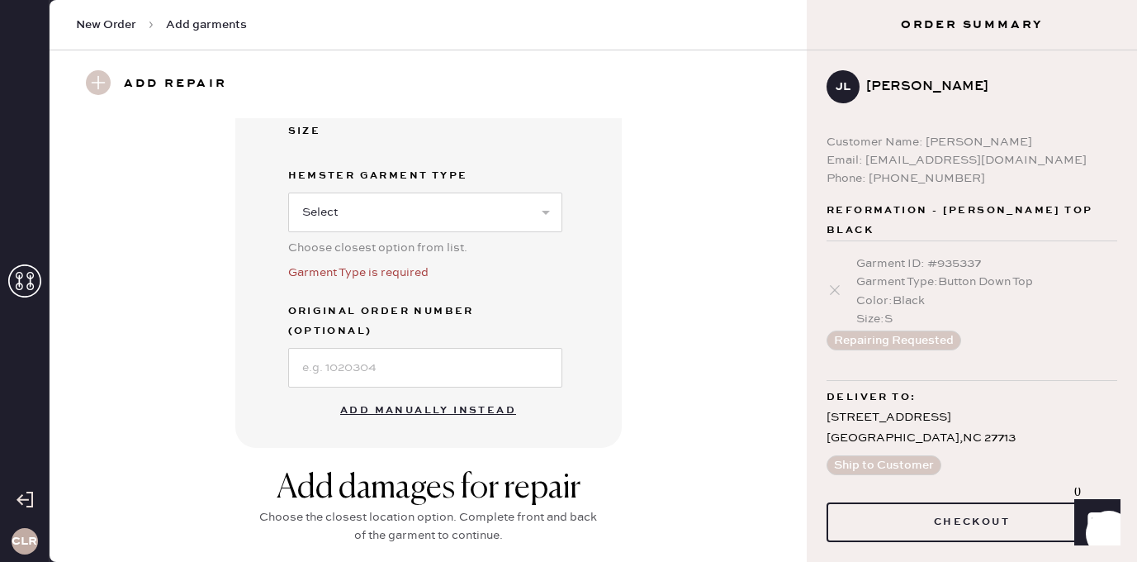
scroll to position [348, 0]
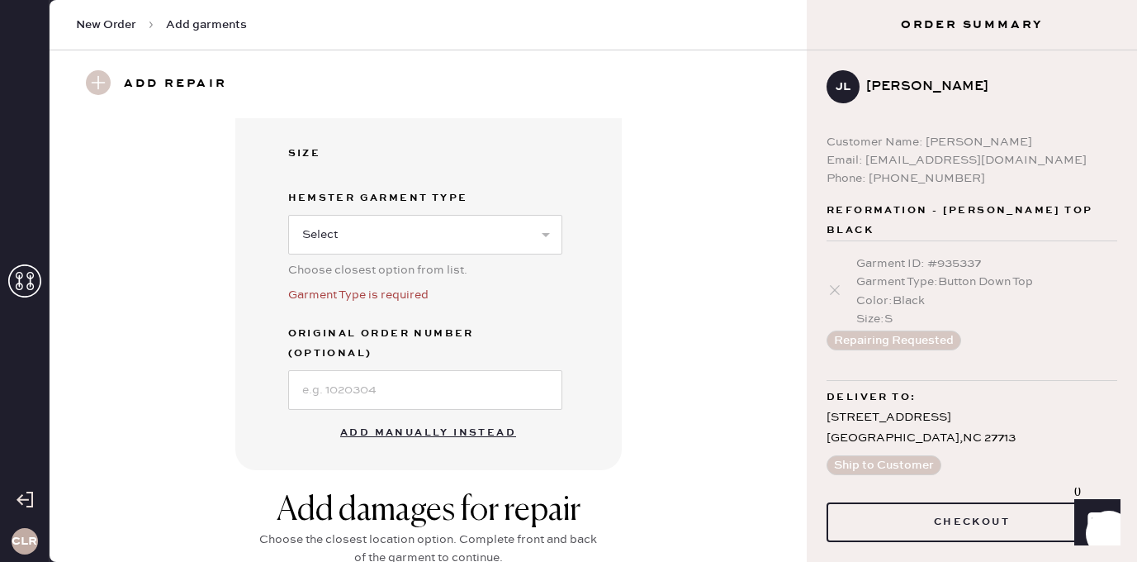
click at [403, 416] on button "Add manually instead" at bounding box center [428, 432] width 196 height 33
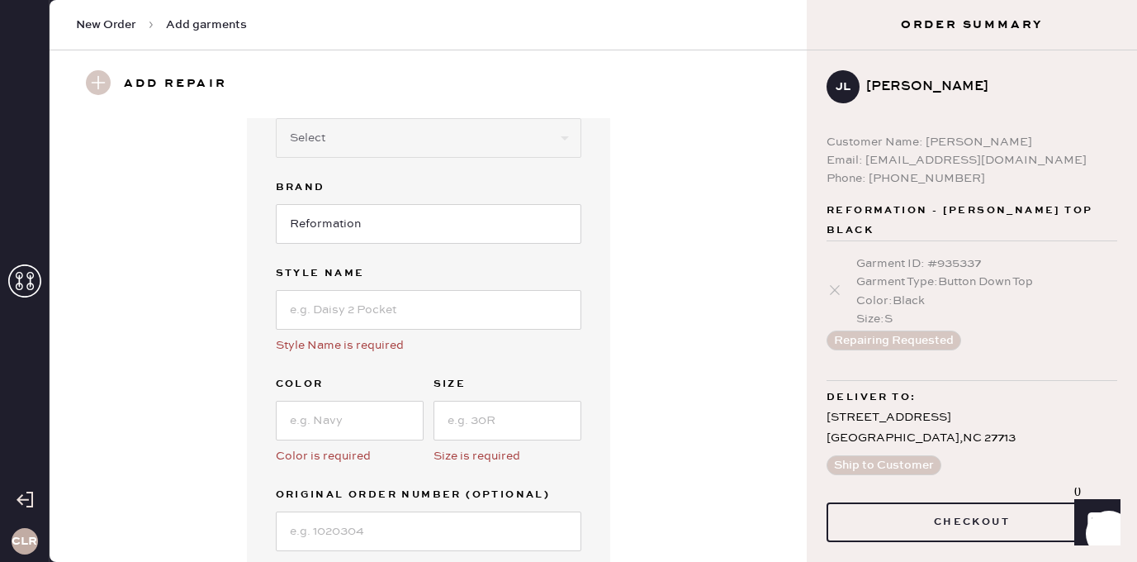
scroll to position [0, 0]
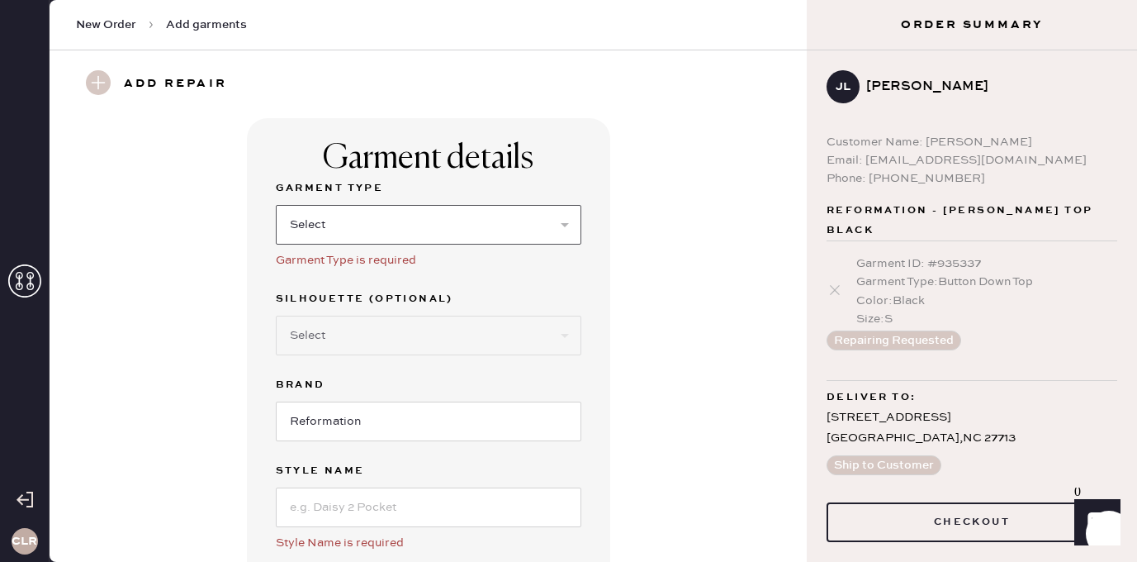
click at [410, 220] on select "Select Basic Skirt Jeans Leggings Pants Shorts Basic Sleeved Dress Basic Sleeve…" at bounding box center [429, 225] width 306 height 40
select select "14"
click at [276, 205] on select "Select Basic Skirt Jeans Leggings Pants Shorts Basic Sleeved Dress Basic Sleeve…" at bounding box center [429, 225] width 306 height 40
click at [455, 215] on select "Select Basic Skirt Jeans Leggings Pants Shorts Basic Sleeved Dress Basic Sleeve…" at bounding box center [429, 225] width 306 height 40
click at [276, 205] on select "Select Basic Skirt Jeans Leggings Pants Shorts Basic Sleeved Dress Basic Sleeve…" at bounding box center [429, 225] width 306 height 40
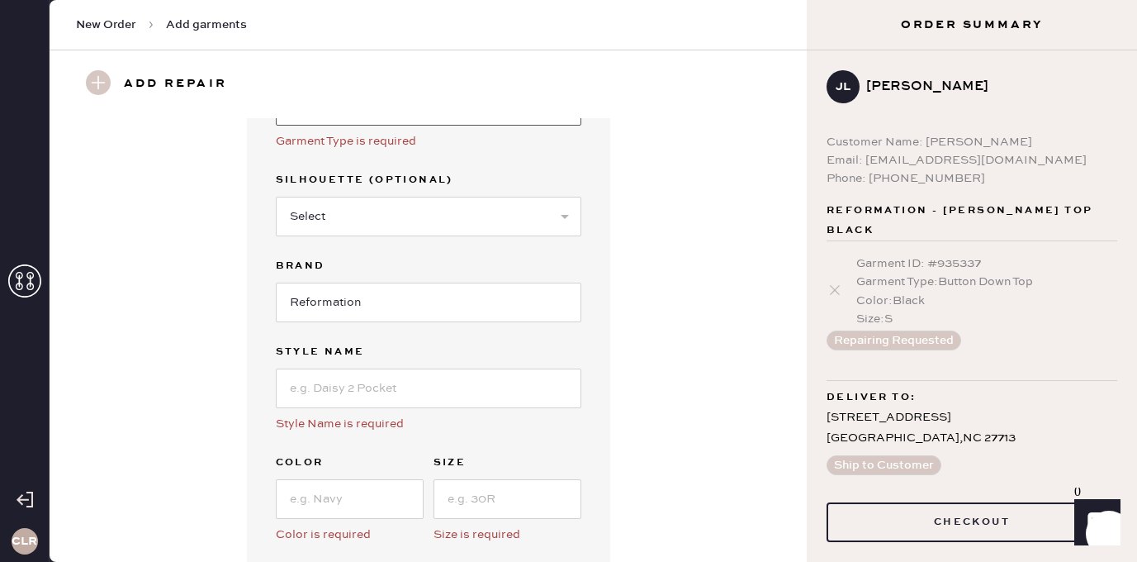
scroll to position [123, 0]
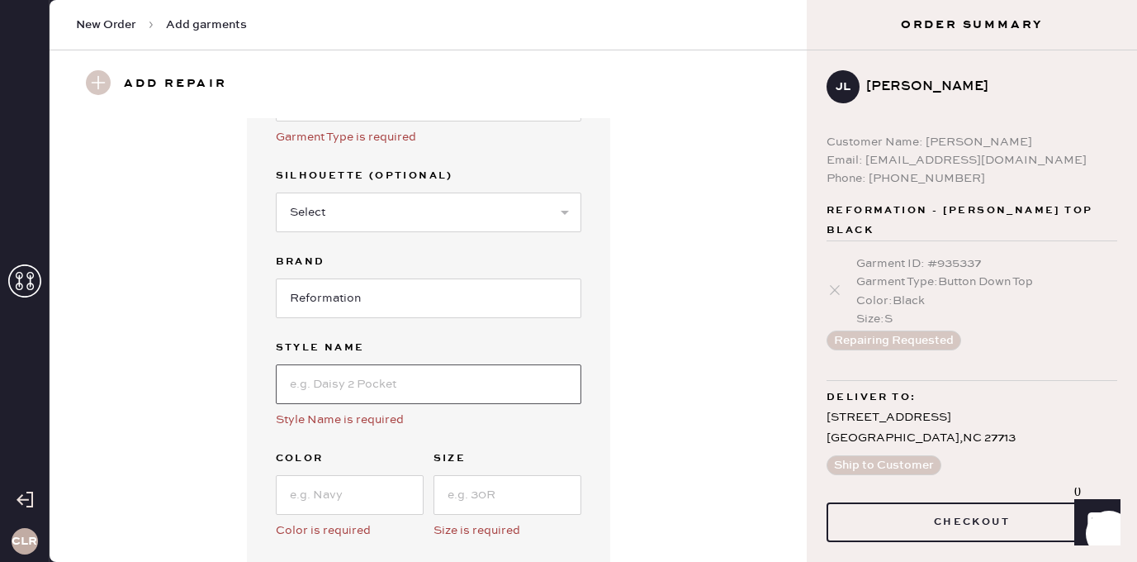
click at [375, 381] on input at bounding box center [429, 384] width 306 height 40
paste input "Rowan Crew Tee"
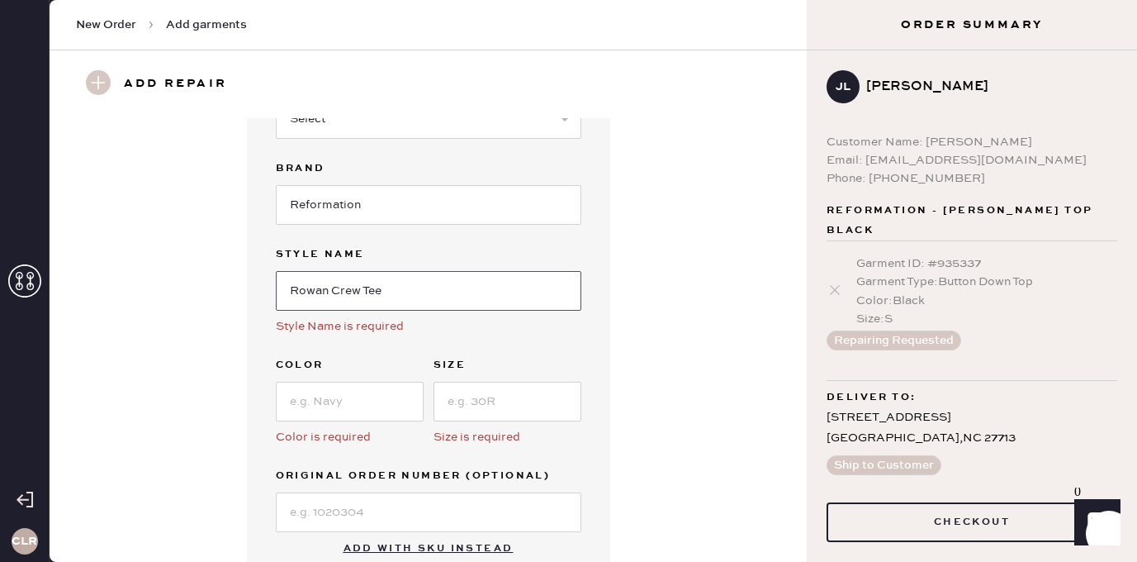
scroll to position [232, 0]
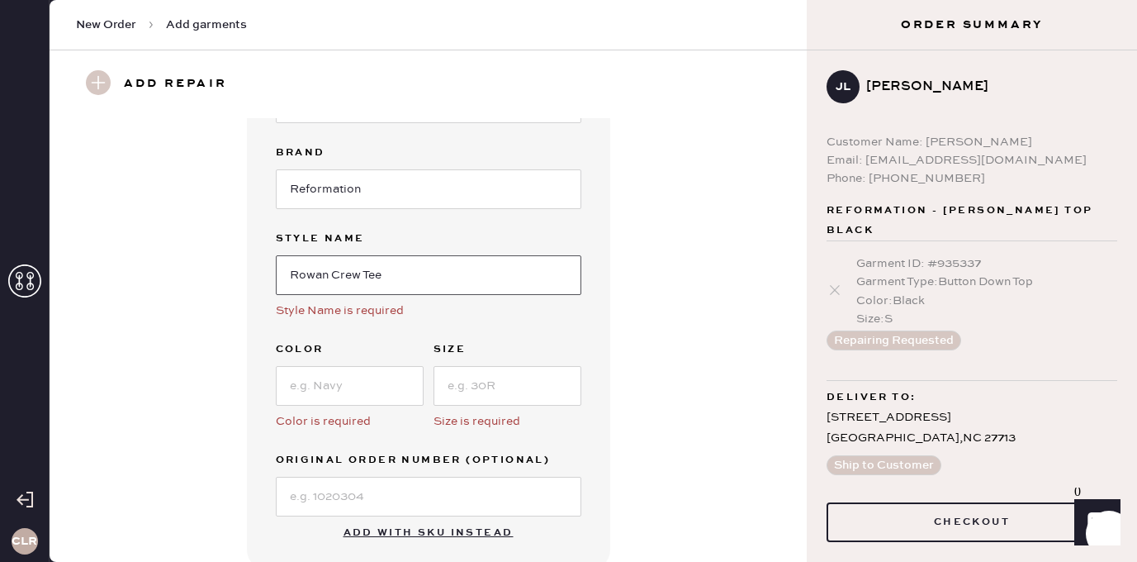
type input "Rowan Crew Tee"
click at [355, 378] on input at bounding box center [350, 386] width 148 height 40
paste input "La Jolla Stripe"
type input "La Jolla Stripe"
click at [514, 391] on input at bounding box center [508, 386] width 148 height 40
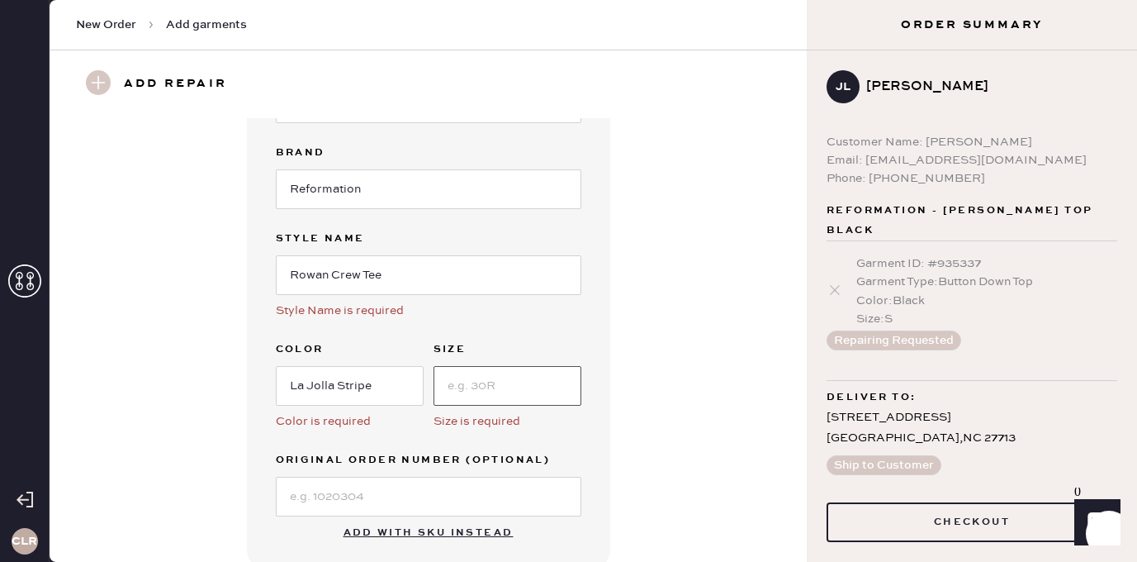
paste input "S"
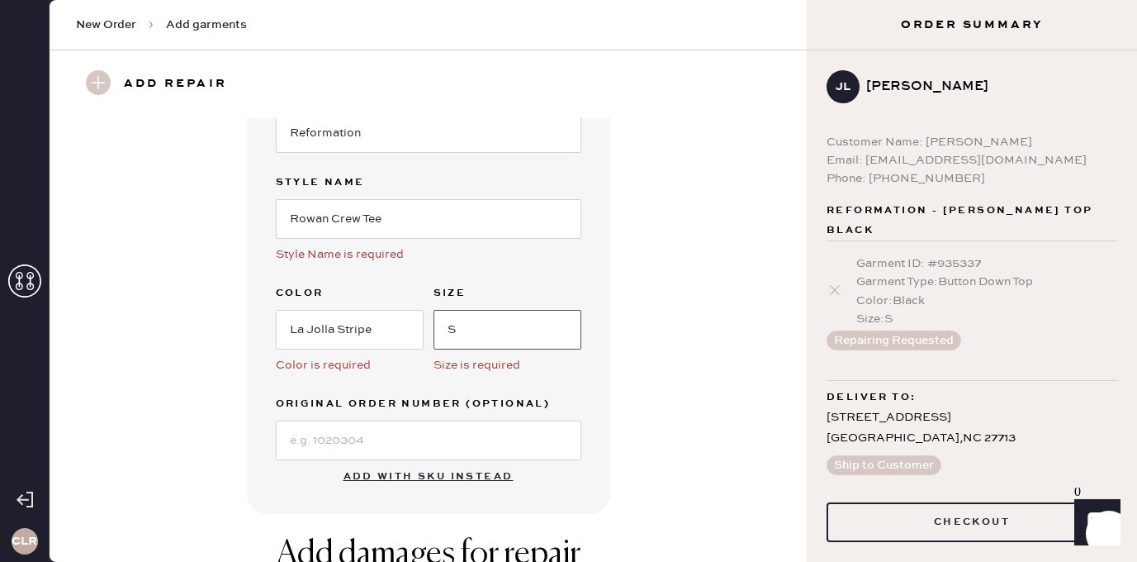
scroll to position [363, 0]
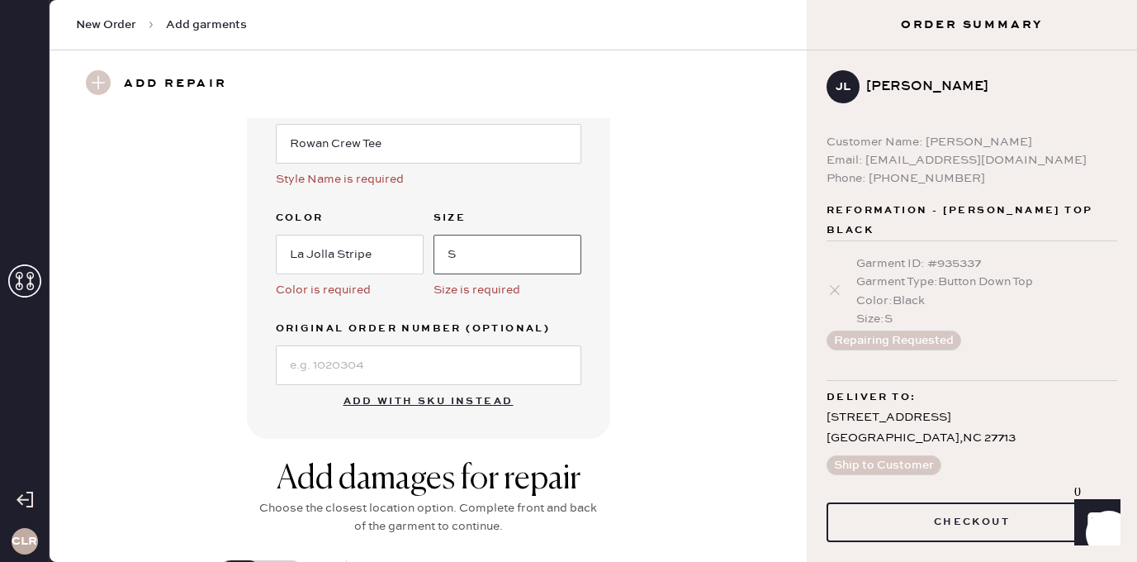
type input "S"
click at [386, 354] on input at bounding box center [429, 365] width 306 height 40
click at [449, 353] on input at bounding box center [429, 365] width 306 height 40
paste input "S21846137"
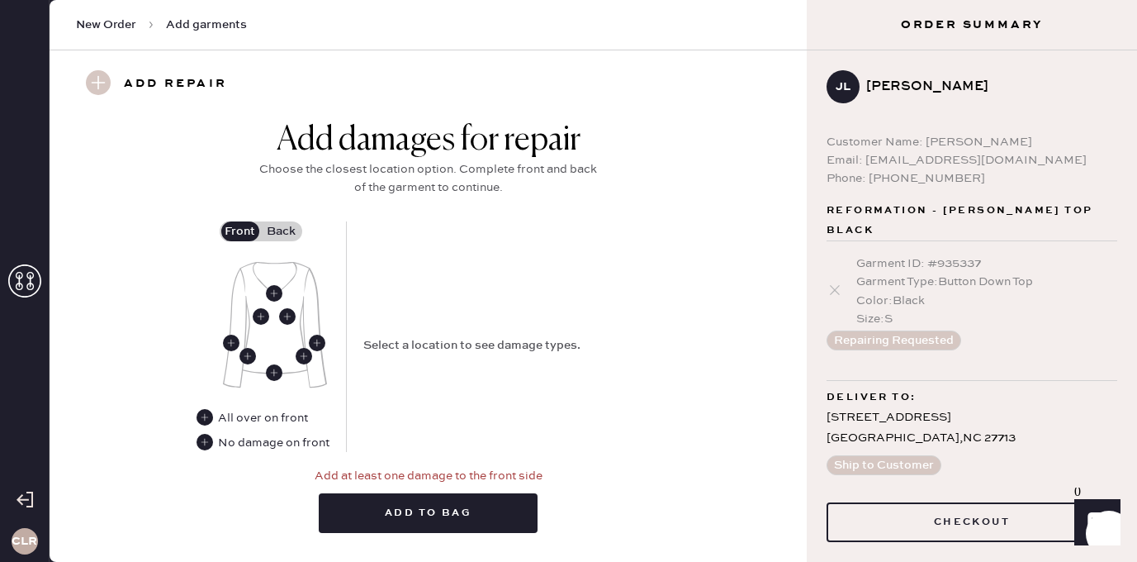
scroll to position [704, 0]
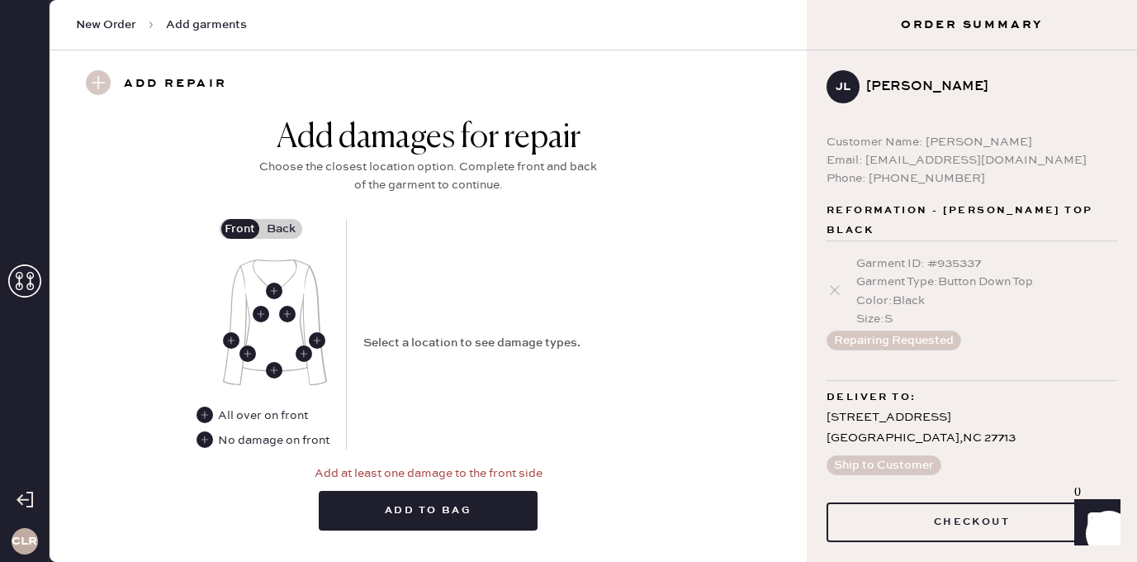
type input "S21846137"
click at [276, 288] on use at bounding box center [274, 290] width 17 height 17
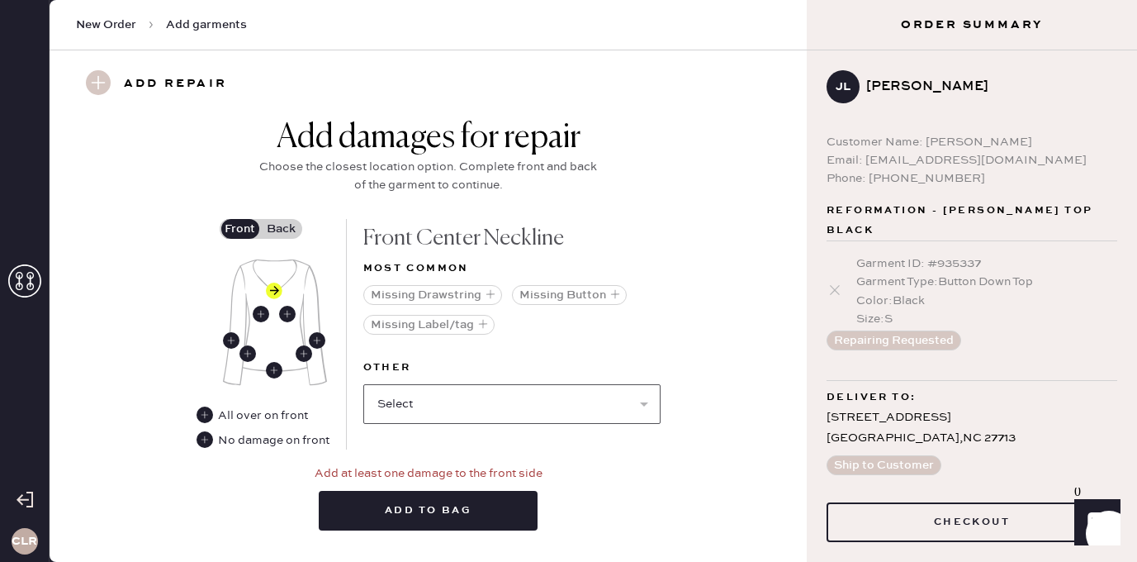
click at [450, 404] on select "Select Broken / Ripped Hem Broken Beads Broken Belt Loop Broken Button Broken C…" at bounding box center [511, 404] width 297 height 40
select select "1929"
click at [363, 384] on select "Select Broken / Ripped Hem Broken Beads Broken Belt Loop Broken Button Broken C…" at bounding box center [511, 404] width 297 height 40
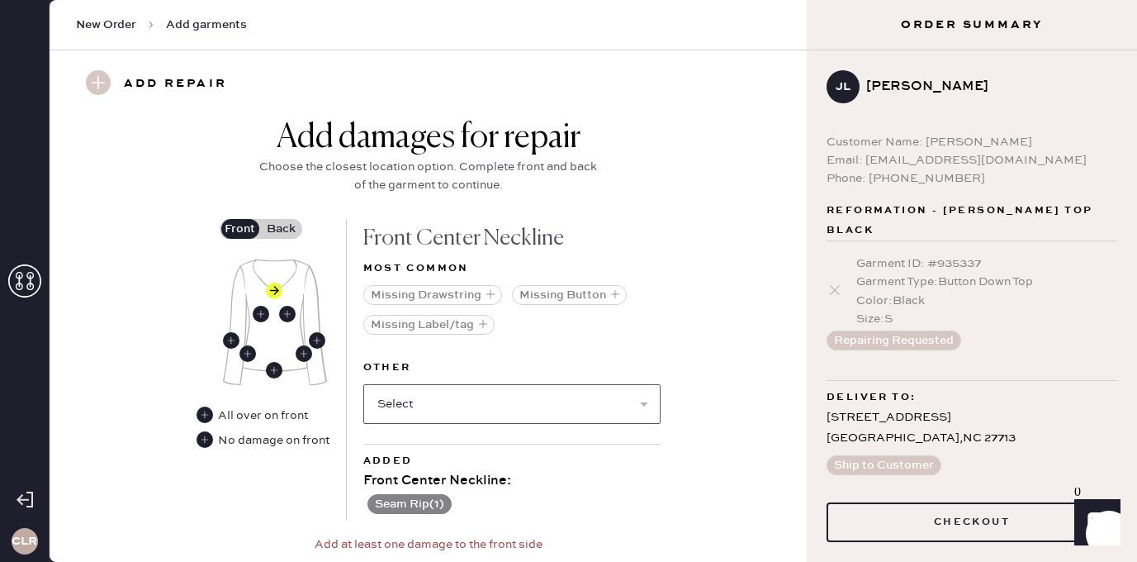
click at [427, 396] on select "Select Broken / Ripped Hem Broken Beads Broken Belt Loop Broken Button Broken C…" at bounding box center [511, 404] width 297 height 40
select select "1928"
click at [363, 384] on select "Select Broken / Ripped Hem Broken Beads Broken Belt Loop Broken Button Broken C…" at bounding box center [511, 404] width 297 height 40
select select
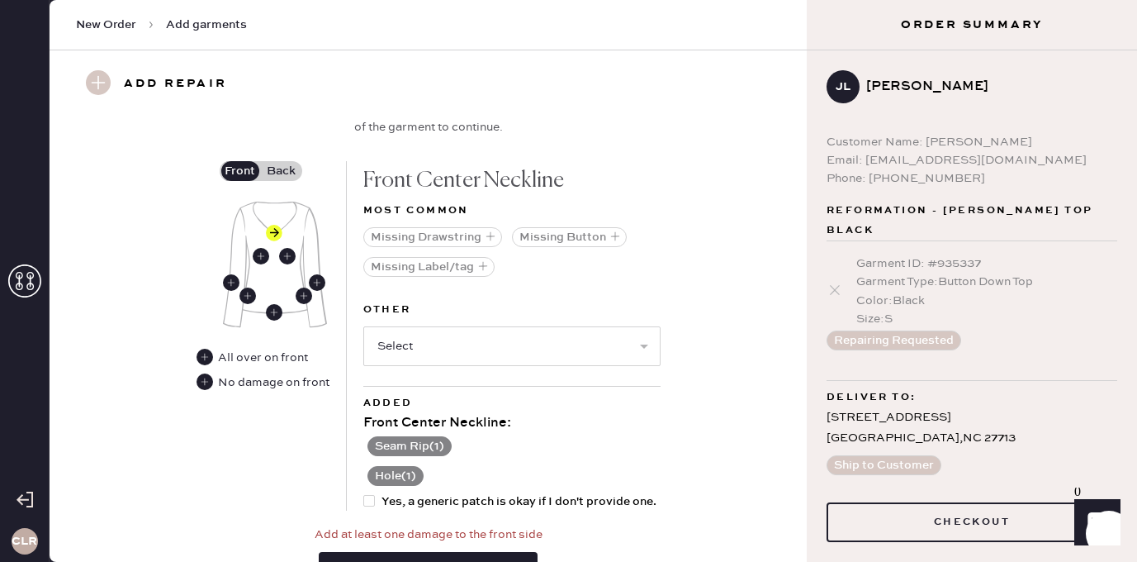
click at [405, 443] on button "Seam Rip ( 1 )" at bounding box center [409, 446] width 84 height 20
click at [373, 444] on use at bounding box center [372, 446] width 17 height 17
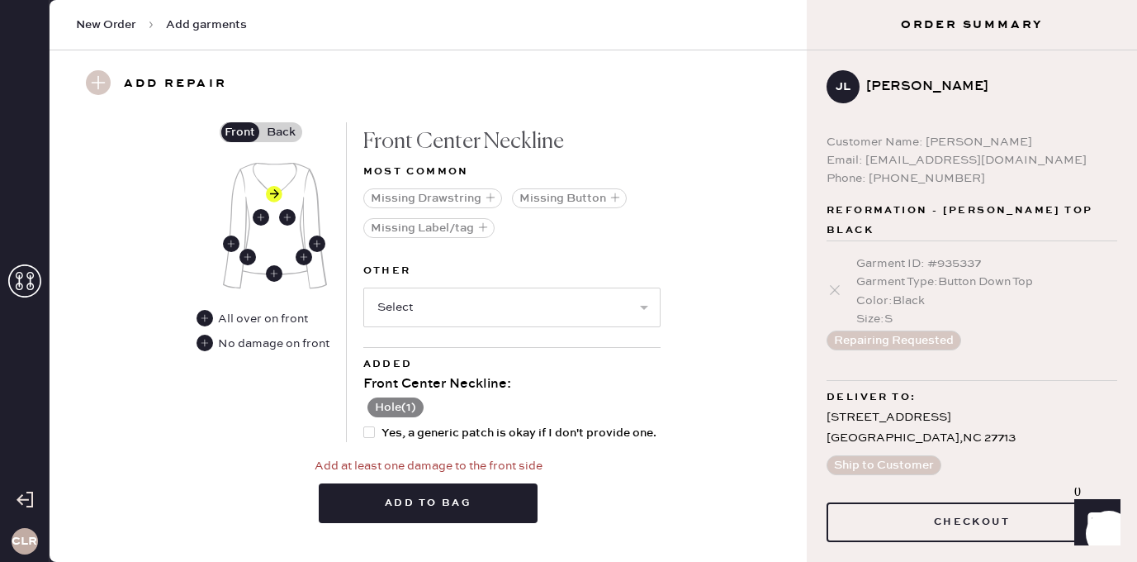
scroll to position [834, 0]
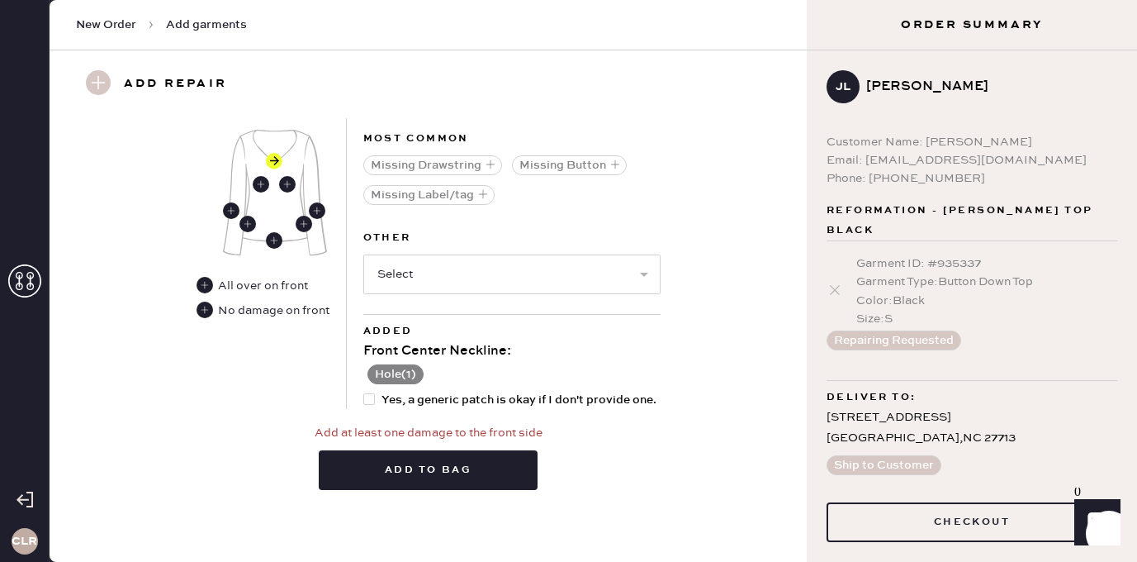
click at [364, 398] on div at bounding box center [369, 399] width 12 height 12
click at [364, 391] on input "Yes, a generic patch is okay if I don't provide one." at bounding box center [363, 391] width 1 height 1
checkbox input "true"
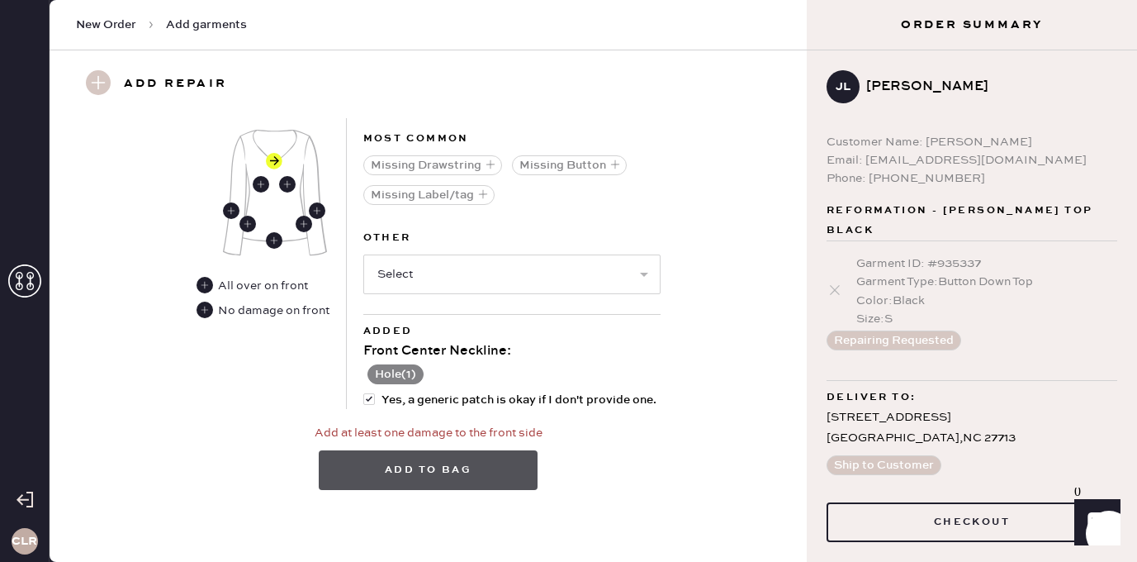
click at [420, 473] on button "Add to bag" at bounding box center [428, 470] width 219 height 40
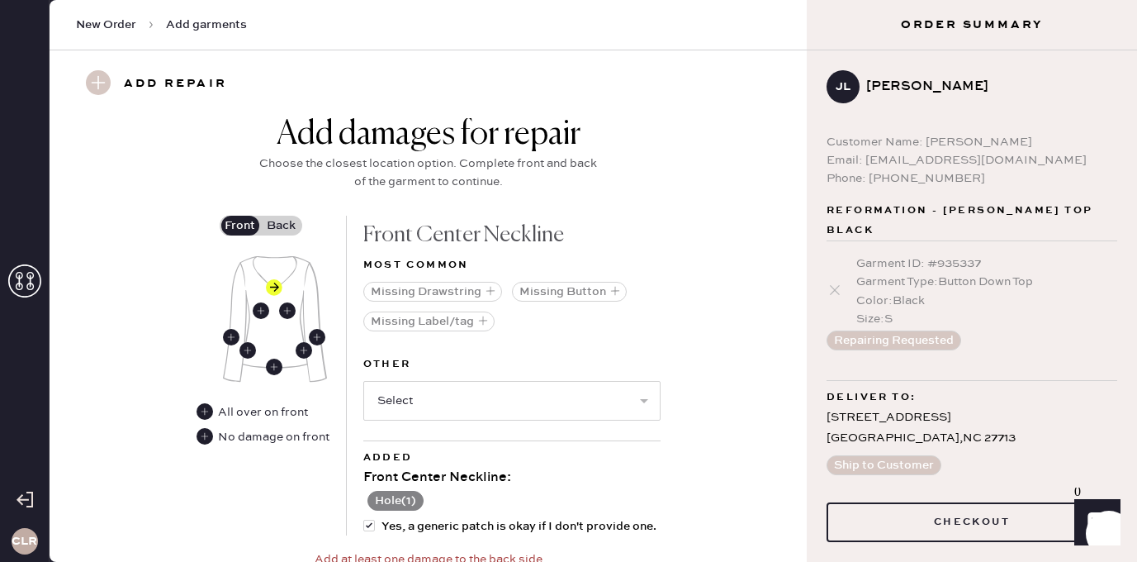
scroll to position [607, 0]
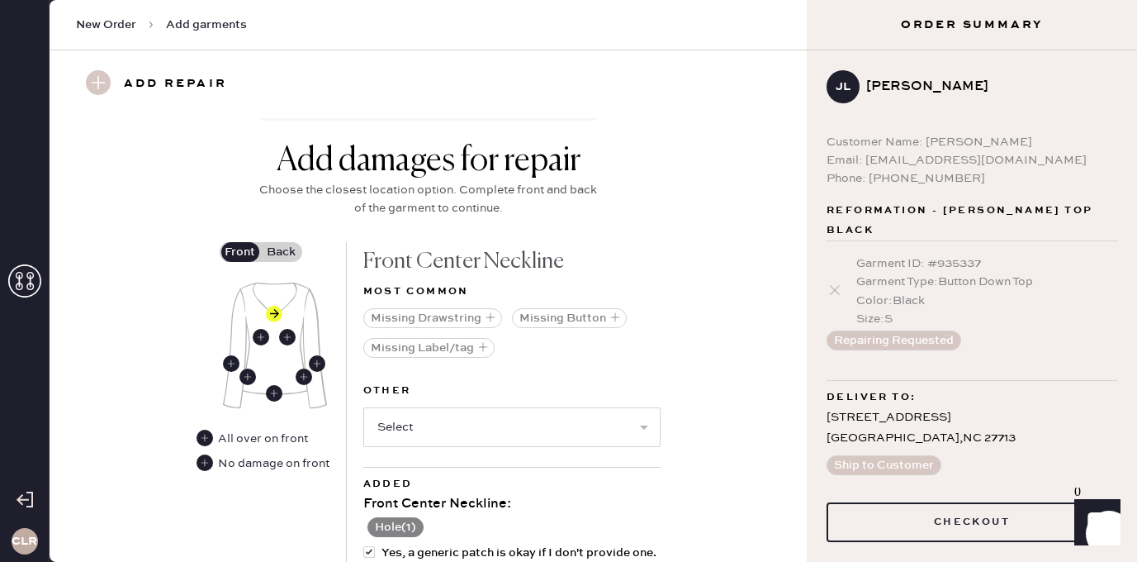
click at [278, 242] on label "Back" at bounding box center [281, 252] width 41 height 20
click at [282, 252] on input "Back" at bounding box center [282, 252] width 0 height 0
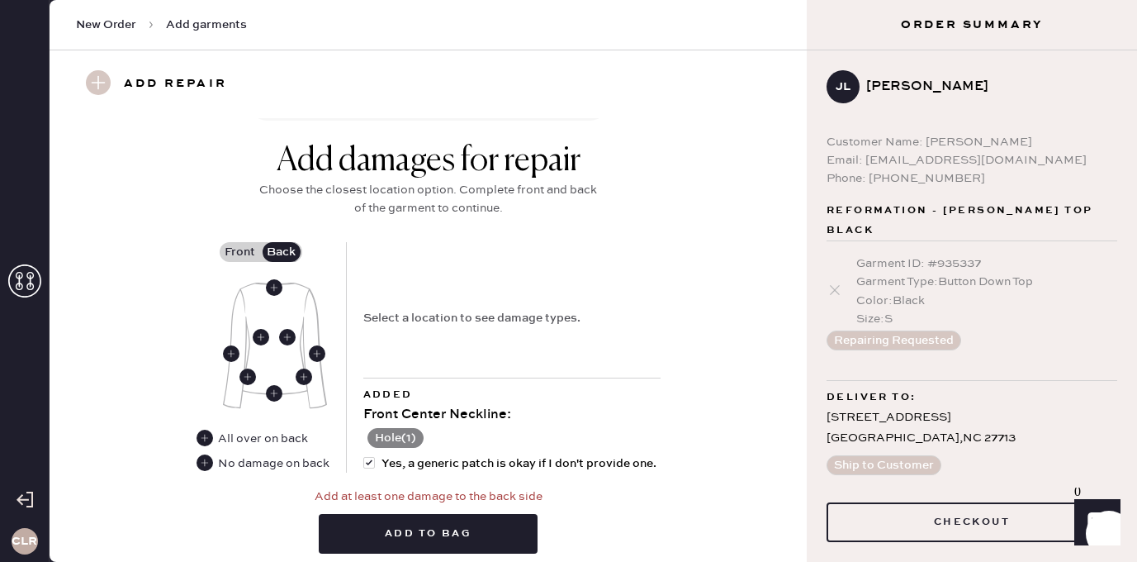
scroll to position [671, 0]
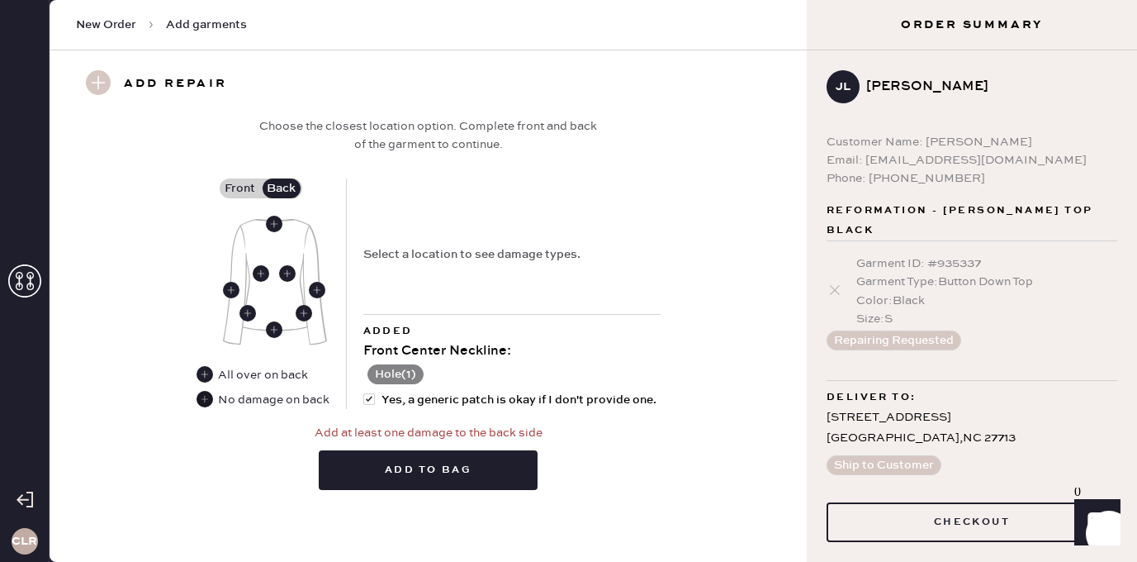
click at [207, 401] on use at bounding box center [205, 399] width 17 height 17
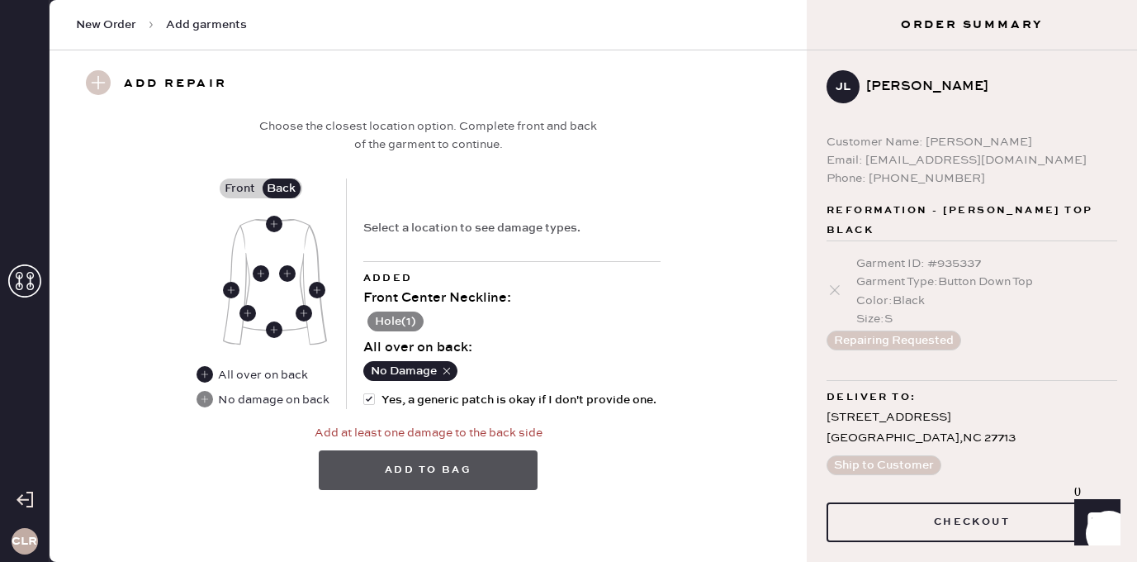
click at [433, 475] on button "Add to bag" at bounding box center [428, 470] width 219 height 40
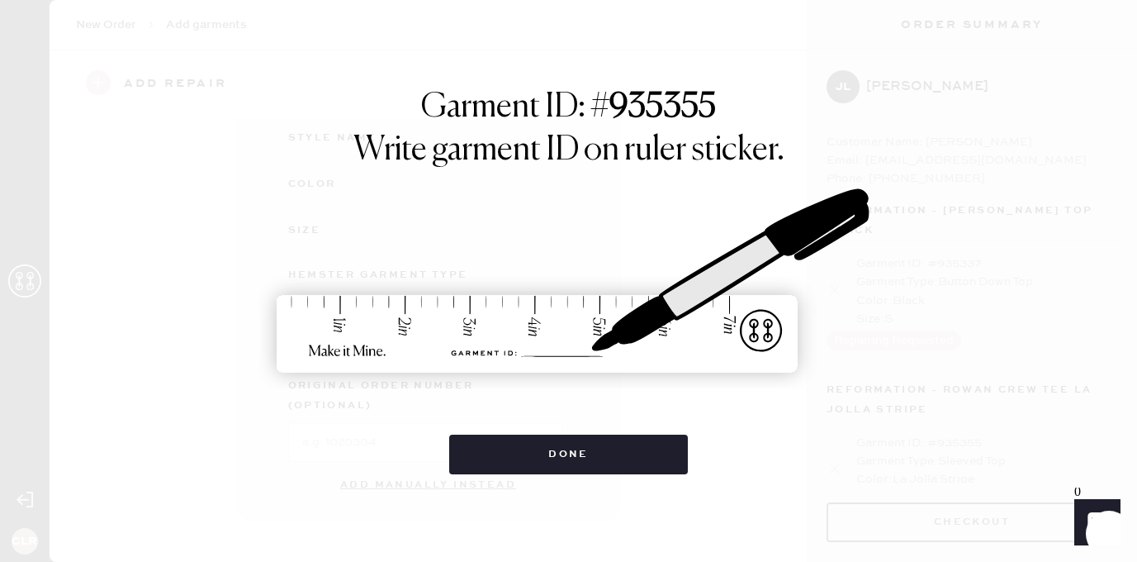
scroll to position [251, 0]
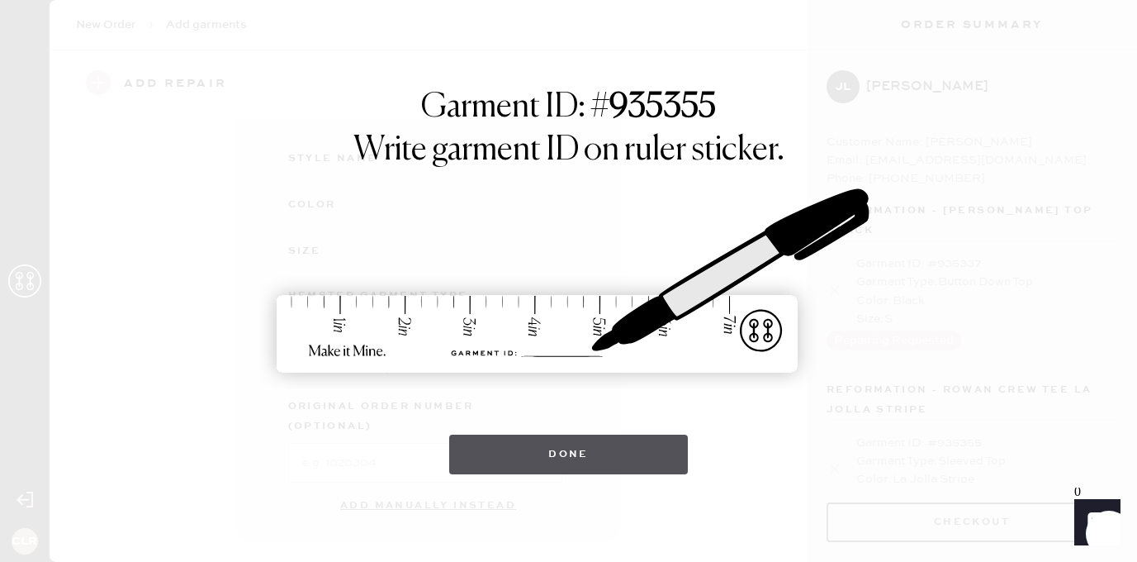
click at [533, 456] on button "Done" at bounding box center [568, 454] width 239 height 40
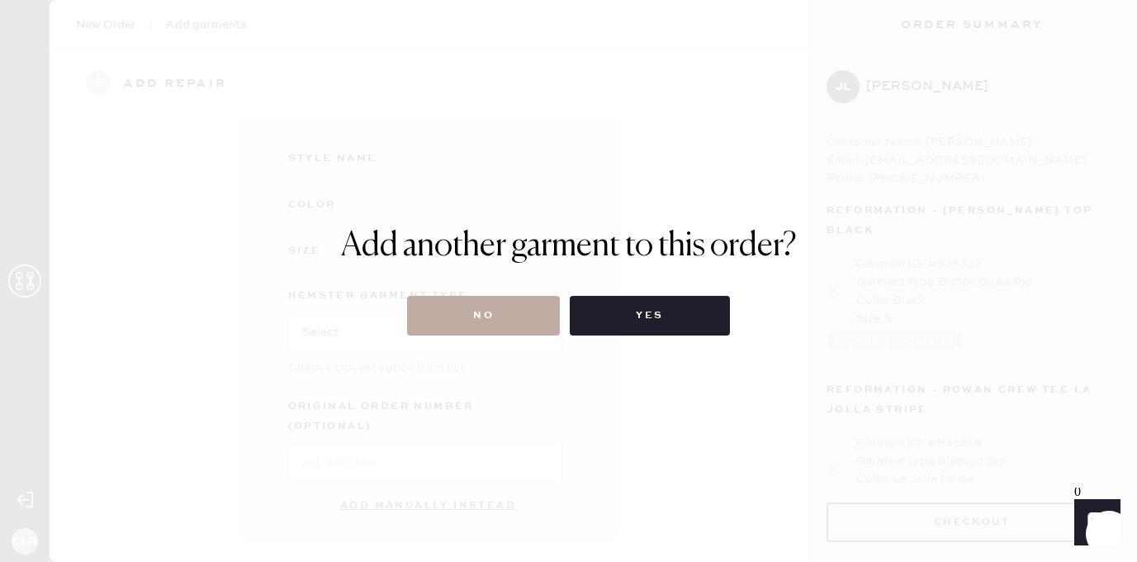
click at [481, 329] on button "No" at bounding box center [483, 316] width 153 height 40
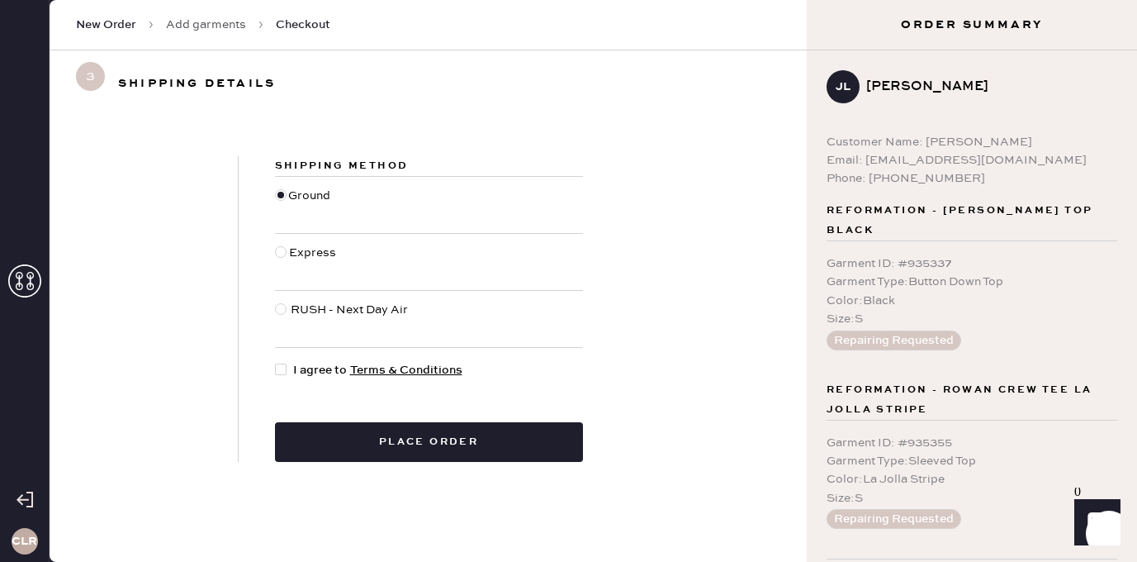
click at [278, 370] on div at bounding box center [281, 369] width 12 height 12
click at [276, 362] on input "I agree to Terms & Conditions" at bounding box center [275, 361] width 1 height 1
checkbox input "true"
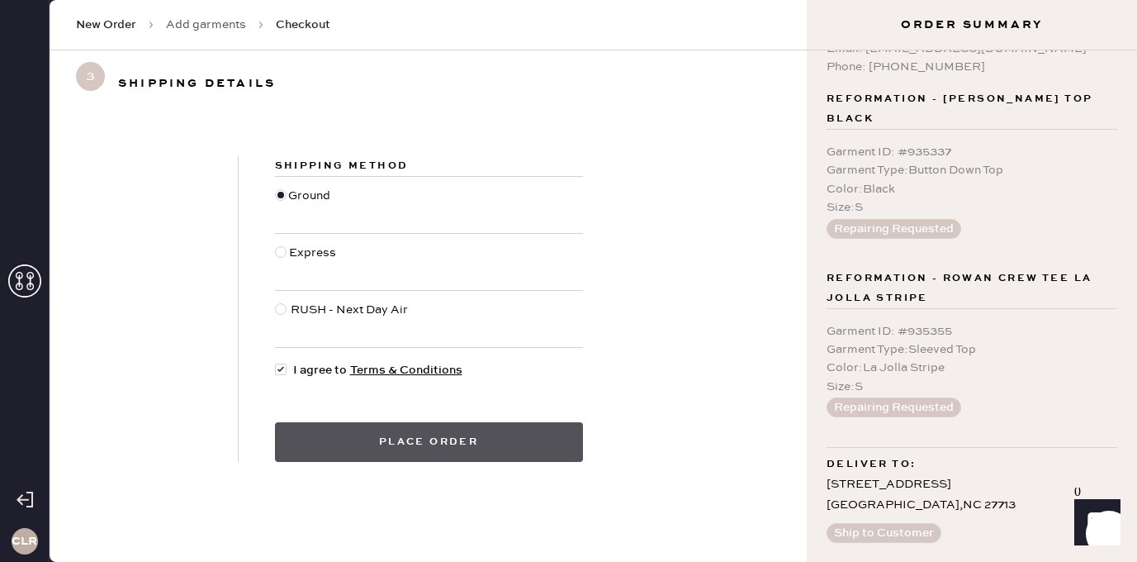
click at [400, 443] on button "Place order" at bounding box center [429, 442] width 308 height 40
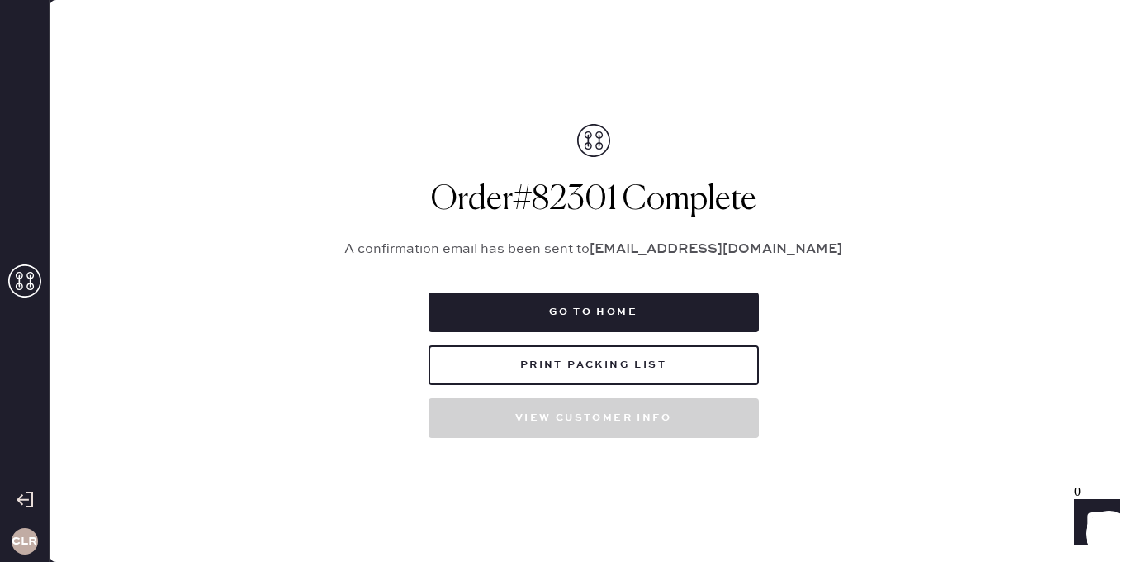
click at [565, 191] on h1 "Order # 82301 Complete" at bounding box center [593, 200] width 537 height 40
copy h1 "82301"
click at [580, 365] on button "Print Packing List" at bounding box center [594, 365] width 330 height 40
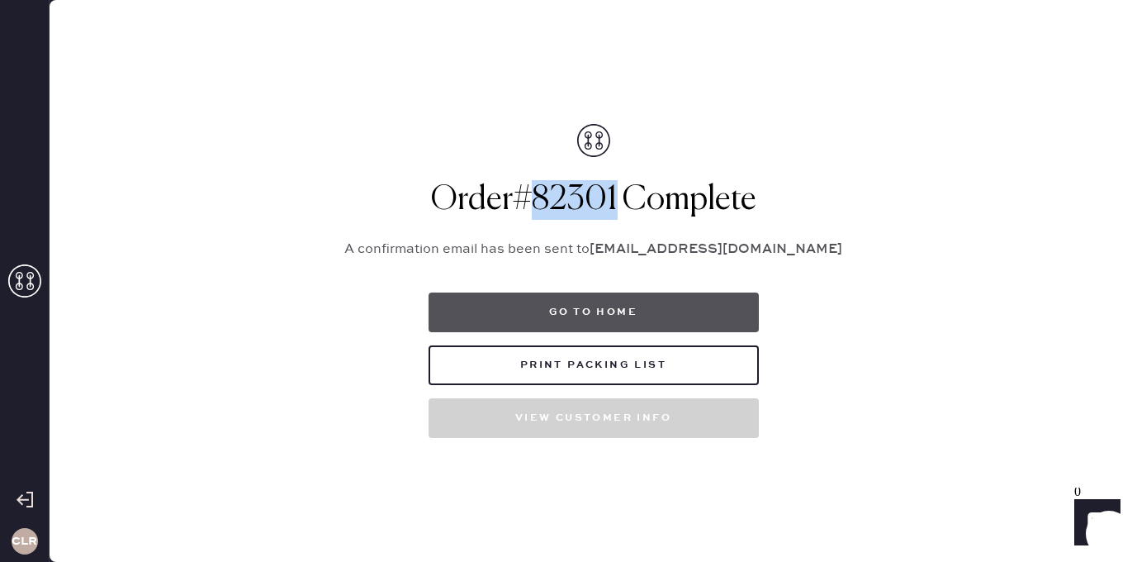
click at [586, 309] on button "Go to home" at bounding box center [594, 312] width 330 height 40
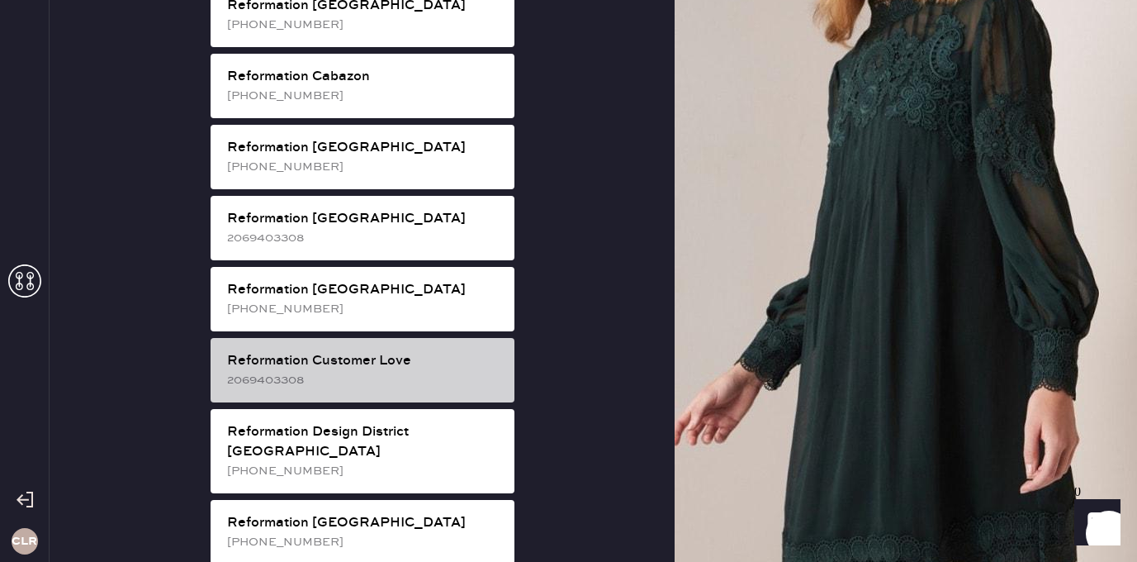
scroll to position [574, 0]
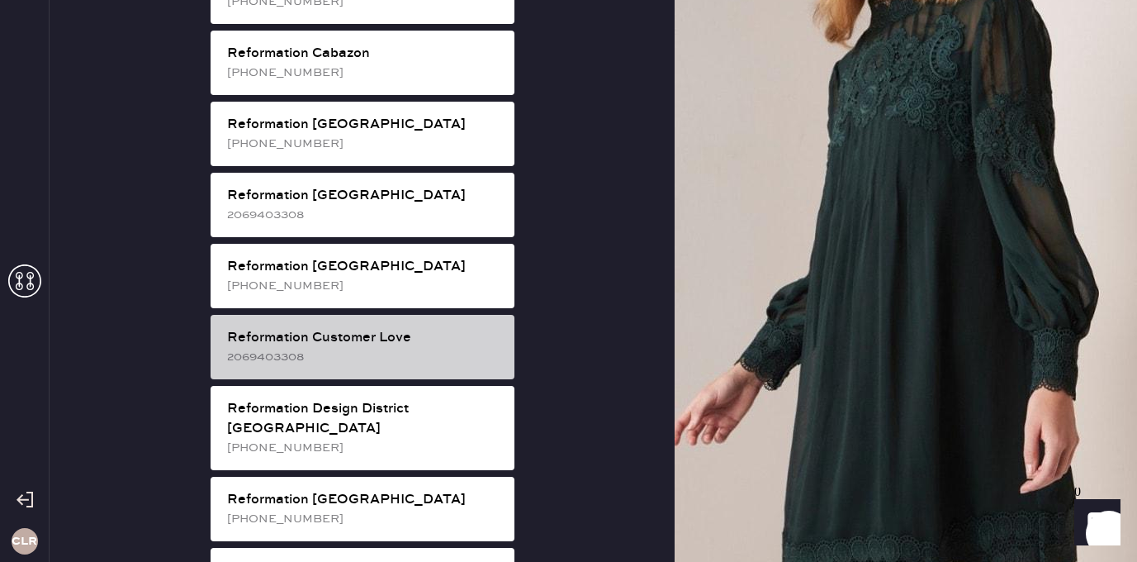
click at [381, 348] on div "2069403308" at bounding box center [364, 357] width 274 height 18
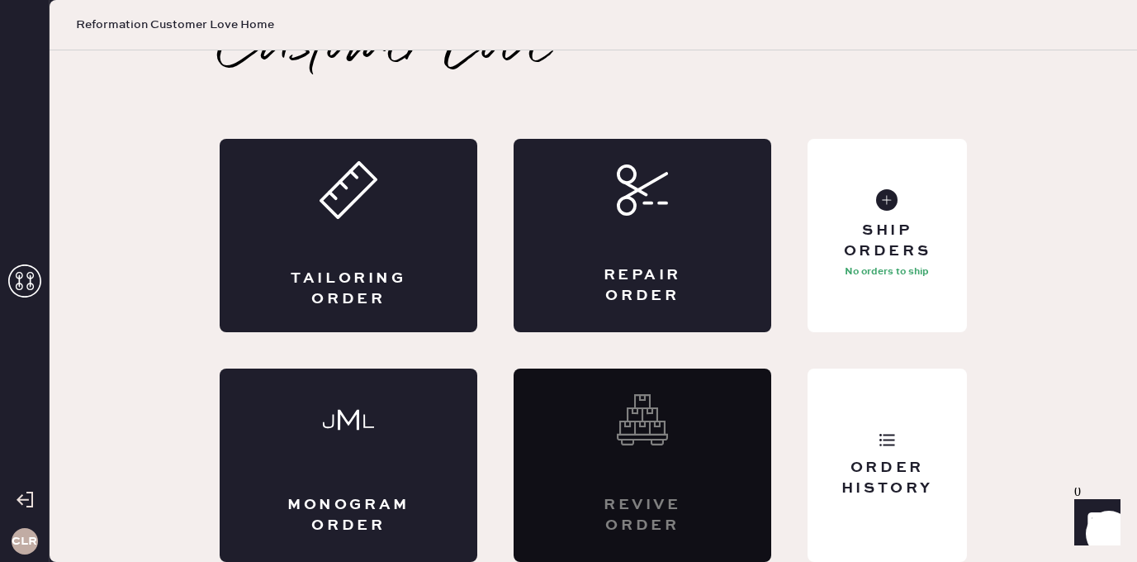
scroll to position [37, 0]
click at [871, 238] on div "Ship Orders" at bounding box center [887, 240] width 133 height 41
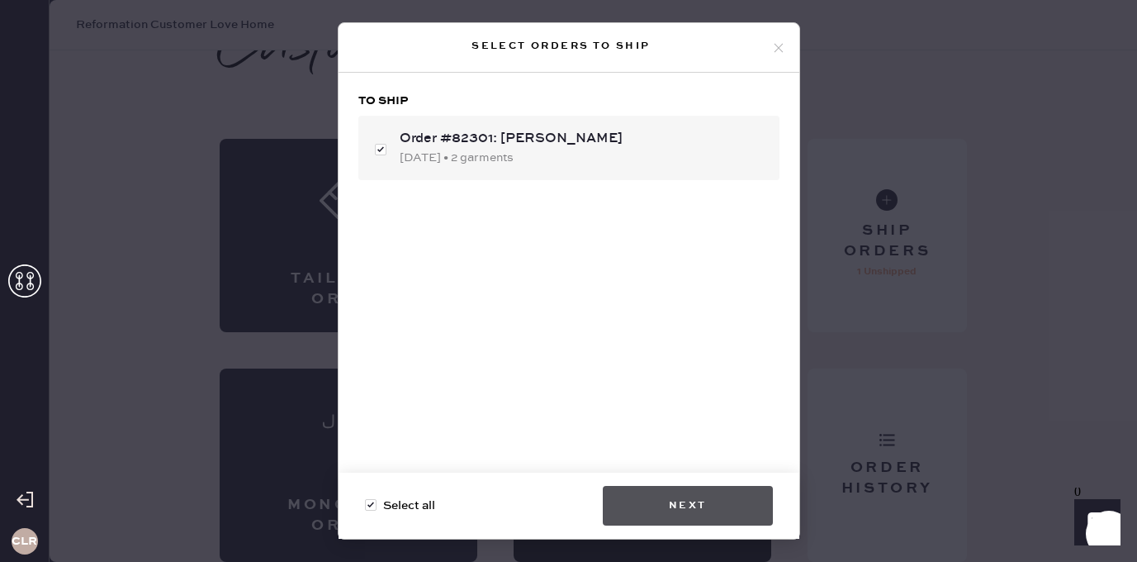
click at [663, 503] on button "Next" at bounding box center [688, 506] width 170 height 40
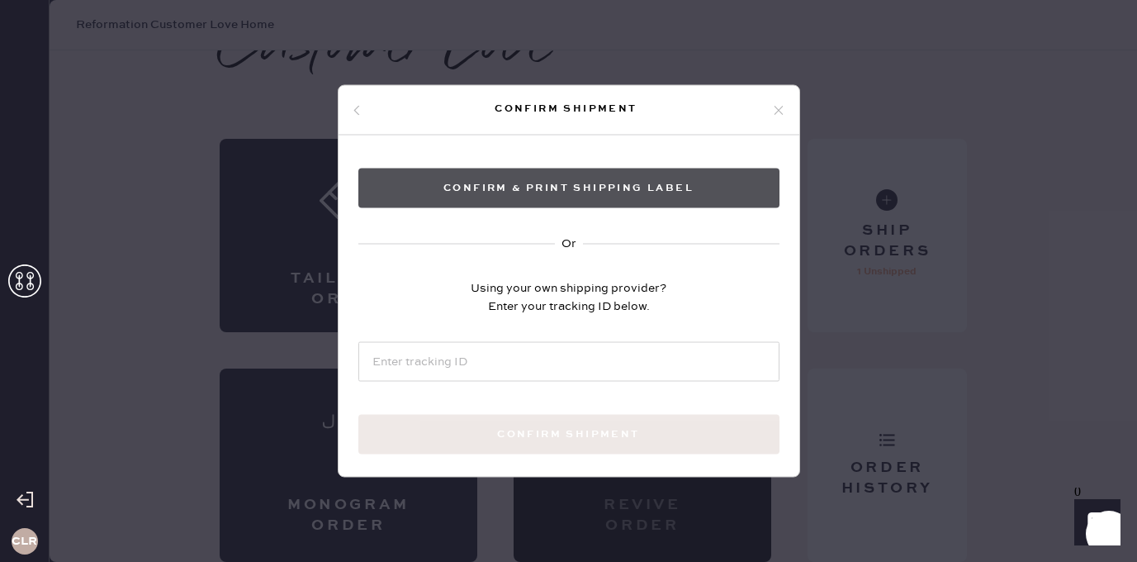
click at [585, 184] on button "Confirm & Print shipping label" at bounding box center [568, 188] width 421 height 40
